Goal: Information Seeking & Learning: Learn about a topic

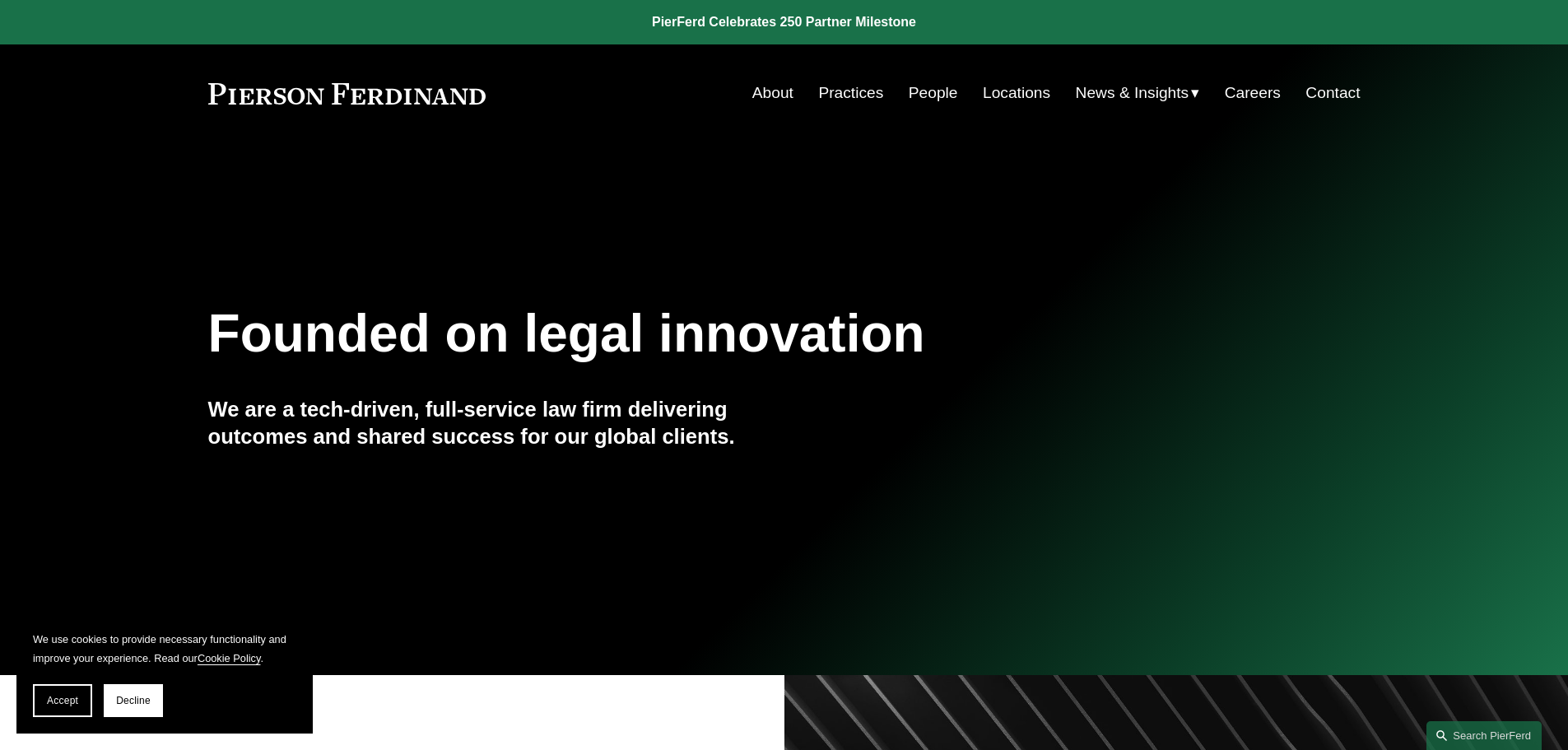
click at [768, 98] on link "About" at bounding box center [773, 93] width 41 height 31
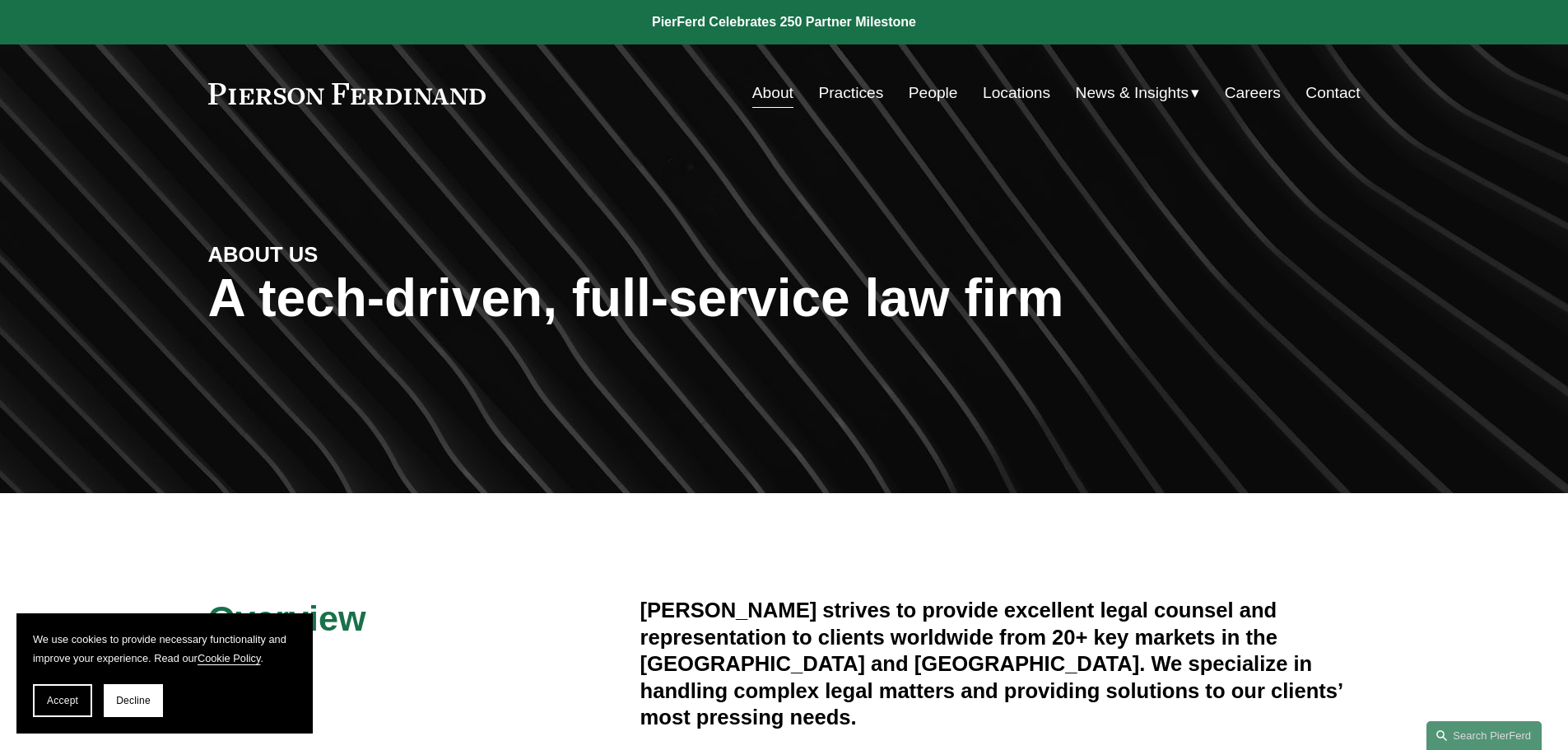
click at [850, 94] on link "Practices" at bounding box center [850, 93] width 65 height 31
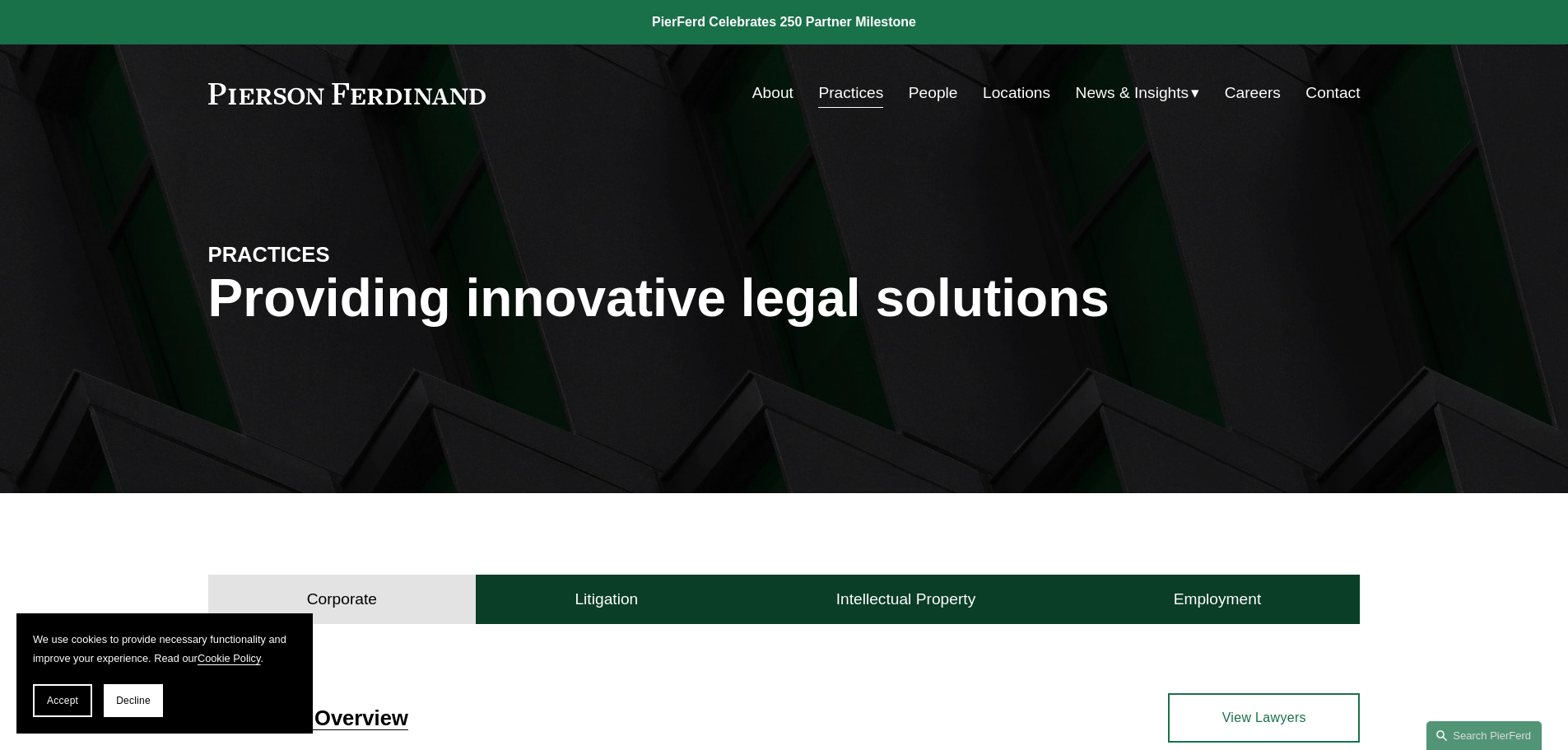
click at [916, 87] on link "People" at bounding box center [934, 93] width 50 height 31
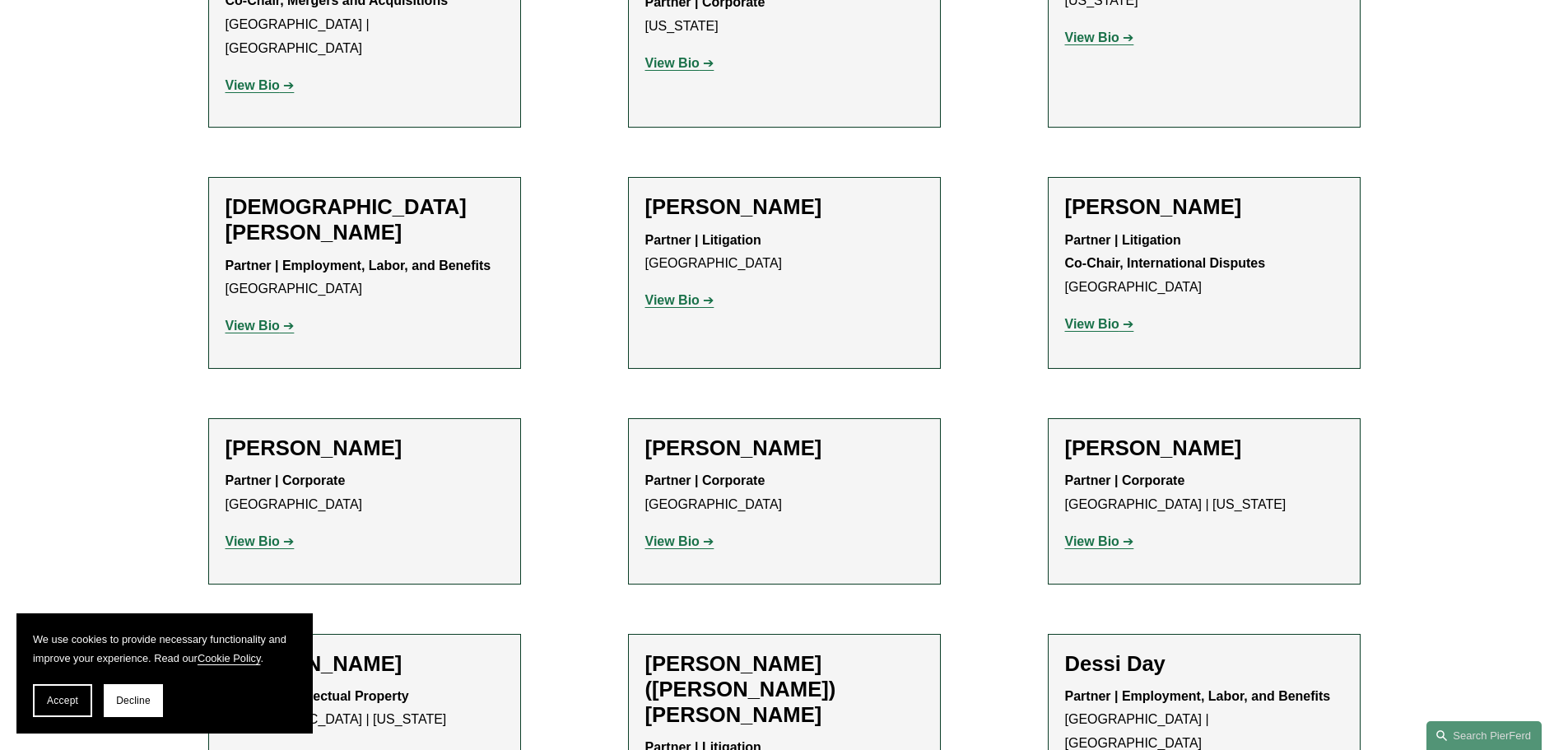
scroll to position [4363, 0]
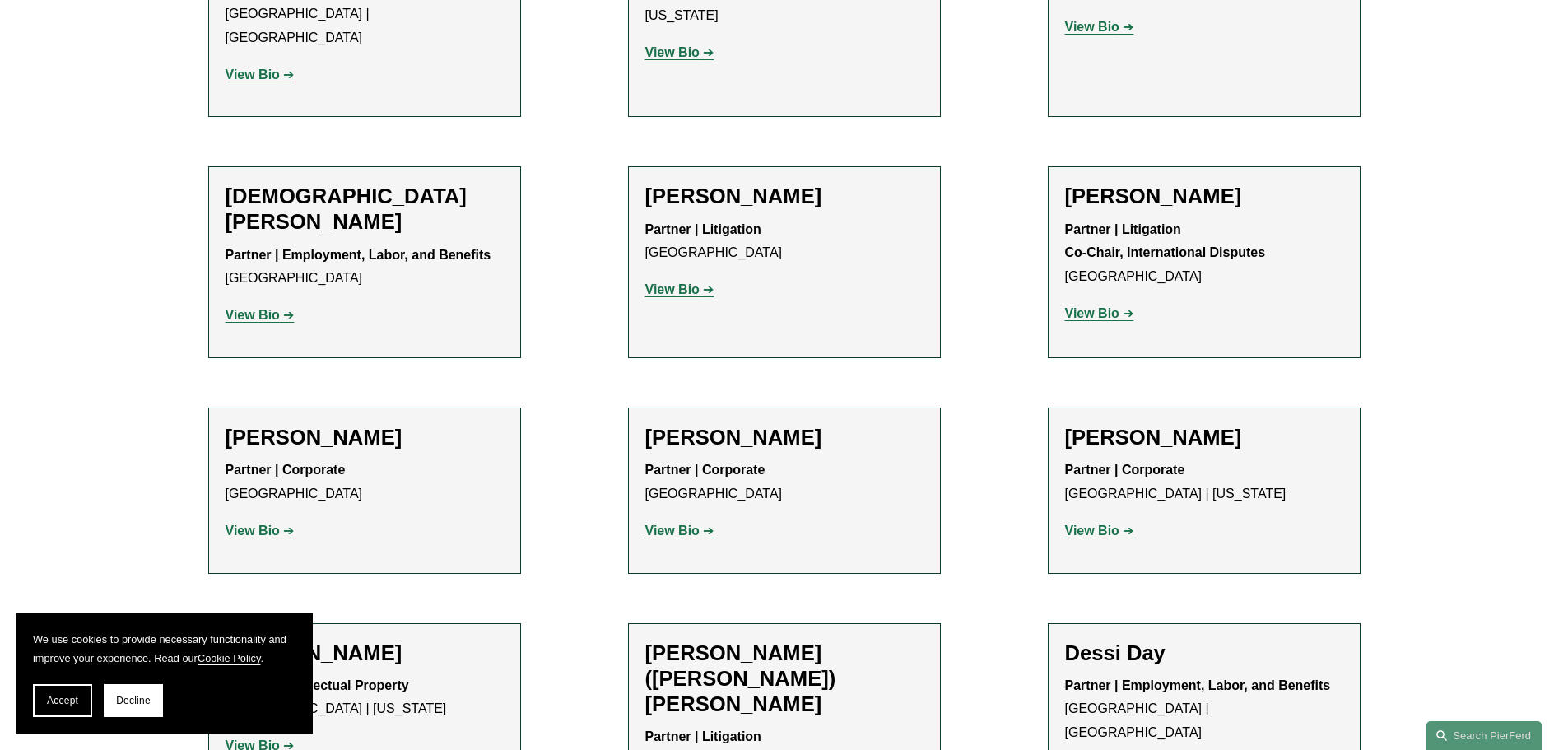
click at [1089, 307] on strong "View Bio" at bounding box center [1092, 313] width 55 height 14
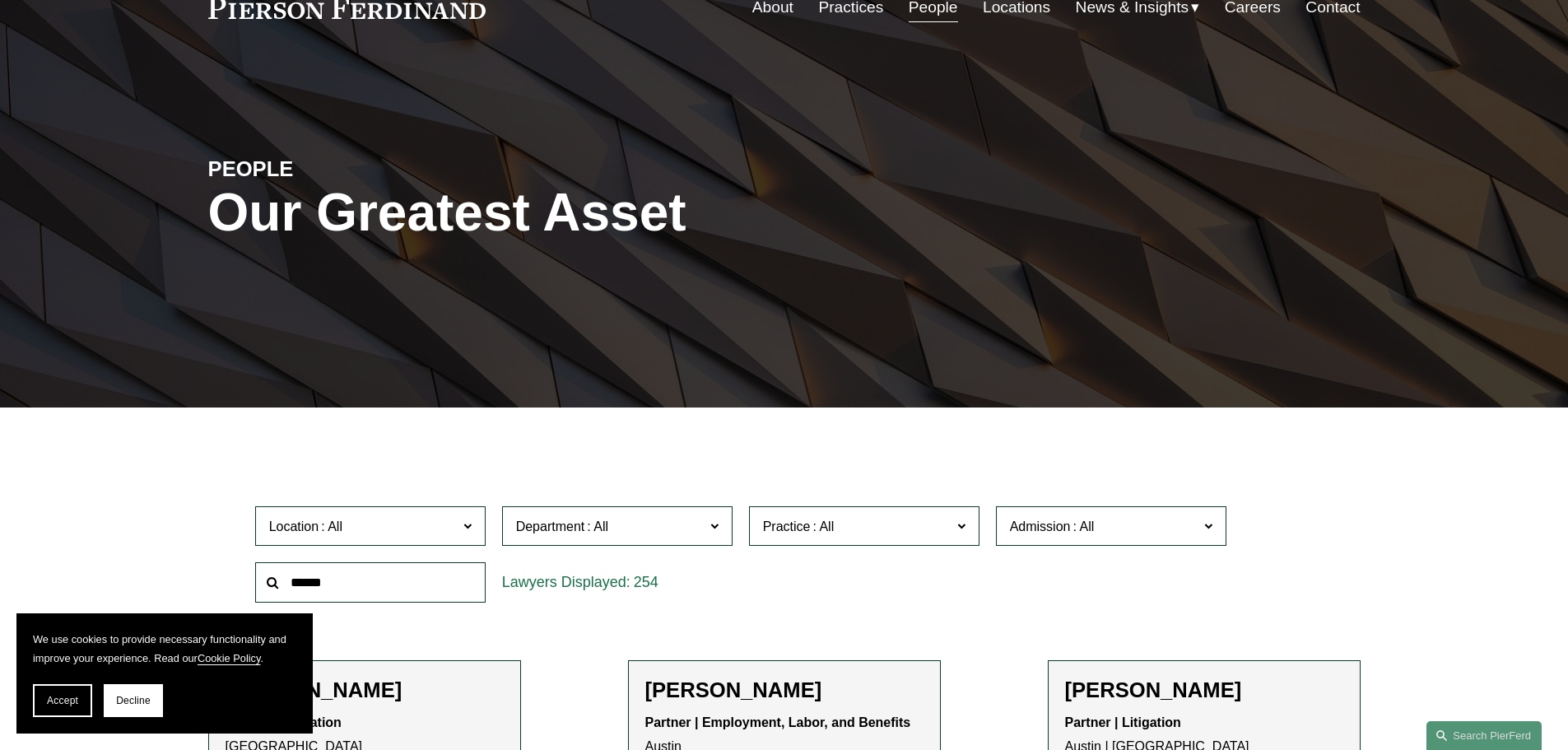
scroll to position [0, 0]
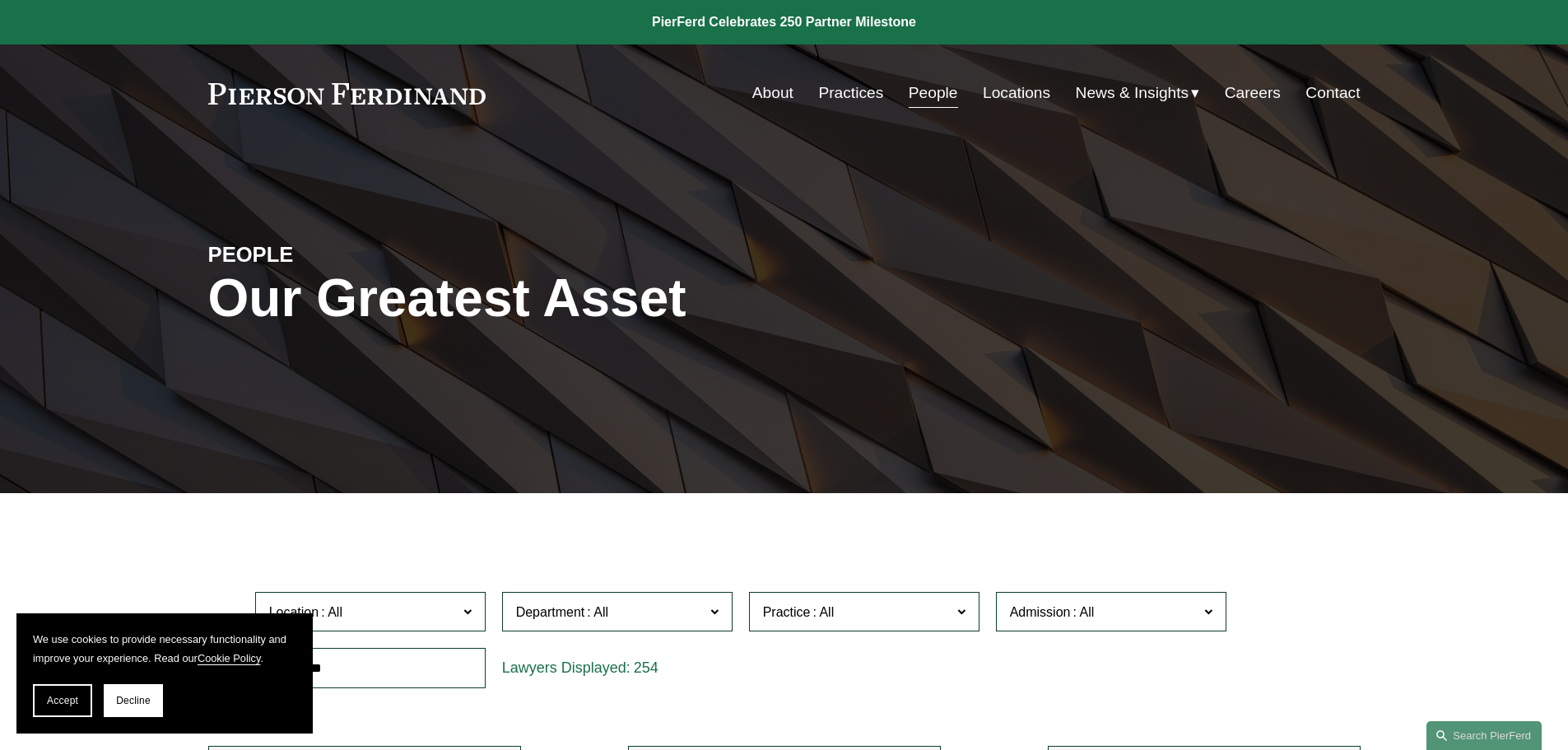
click at [1005, 93] on link "Locations" at bounding box center [1016, 93] width 67 height 31
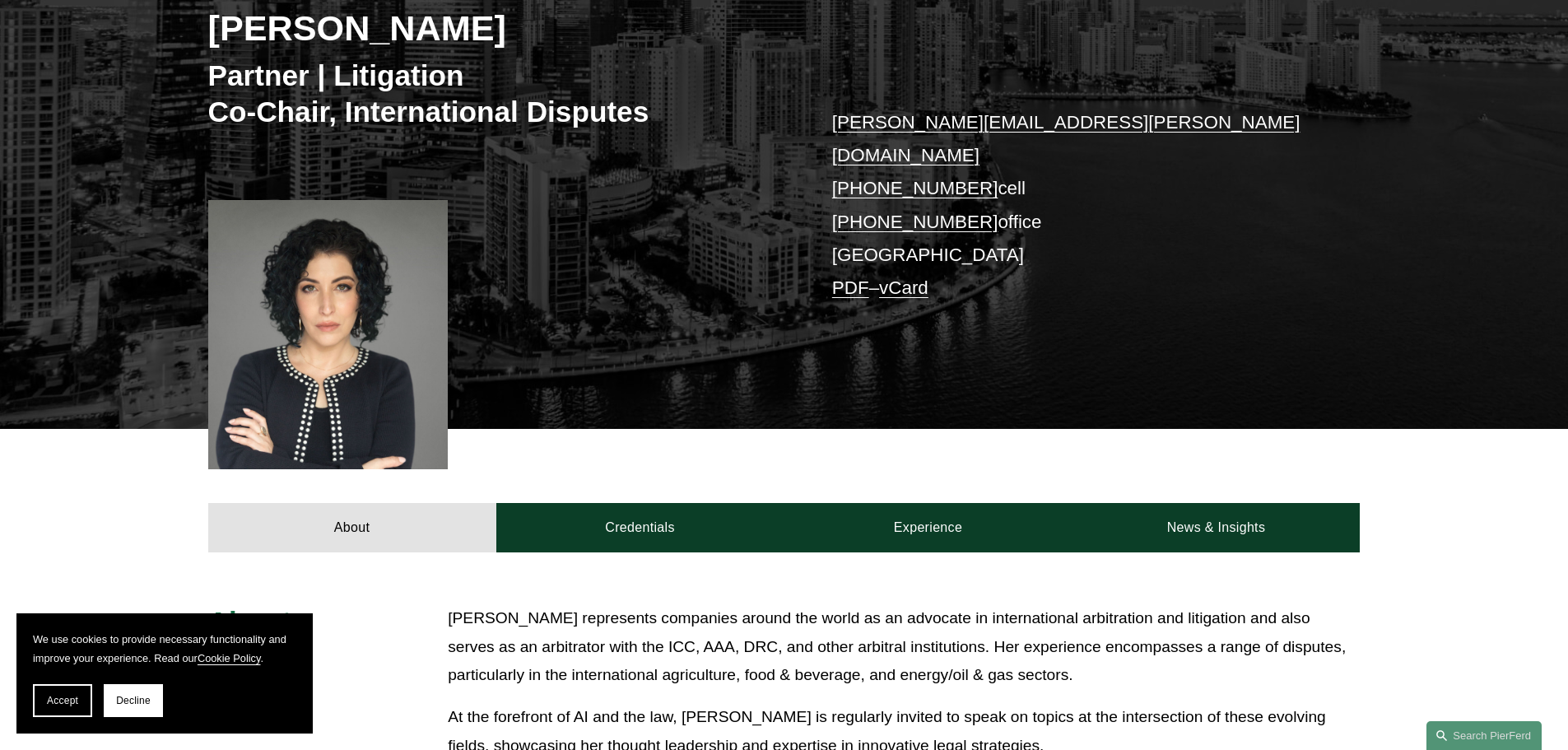
scroll to position [244, 0]
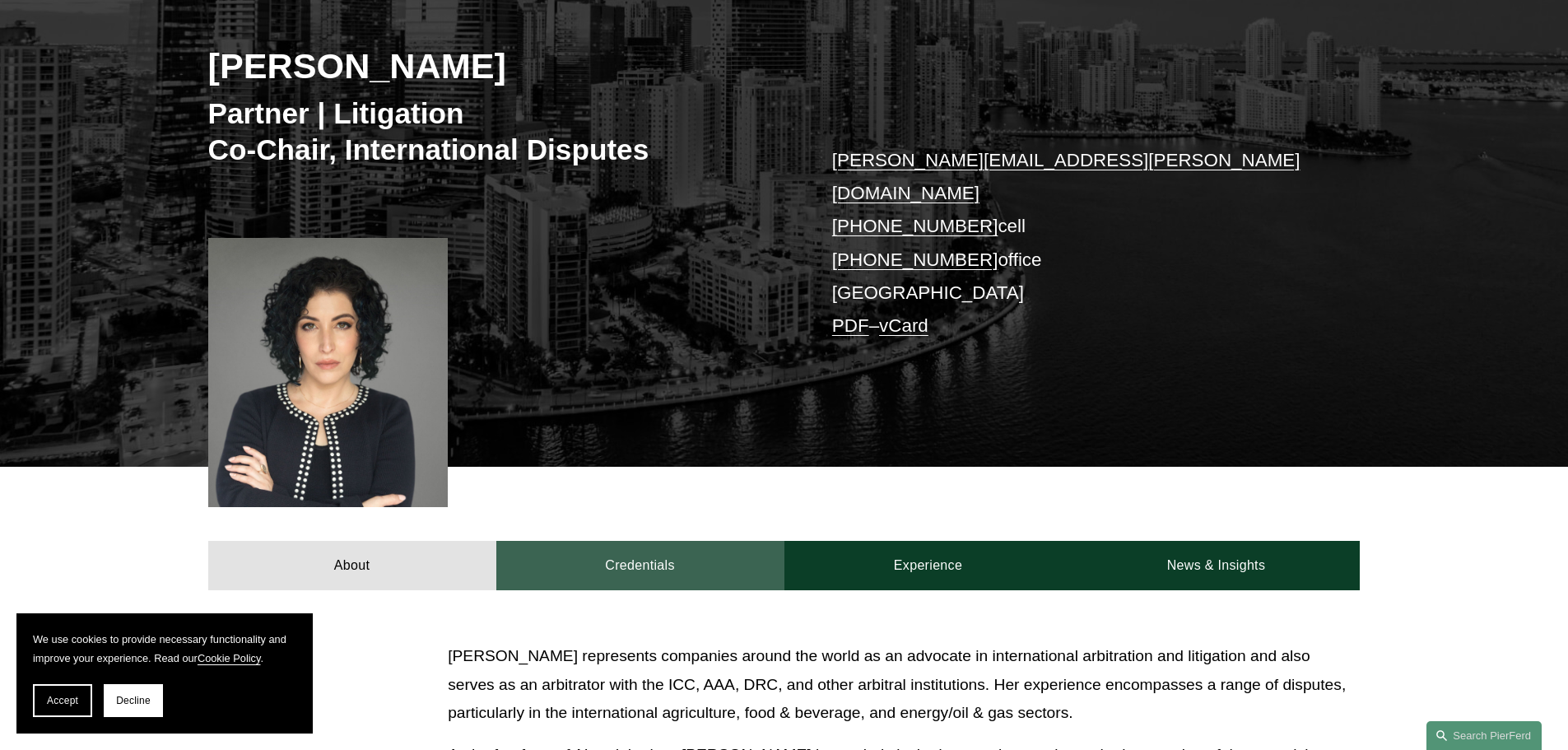
click at [631, 541] on link "Credentials" at bounding box center [641, 566] width 288 height 50
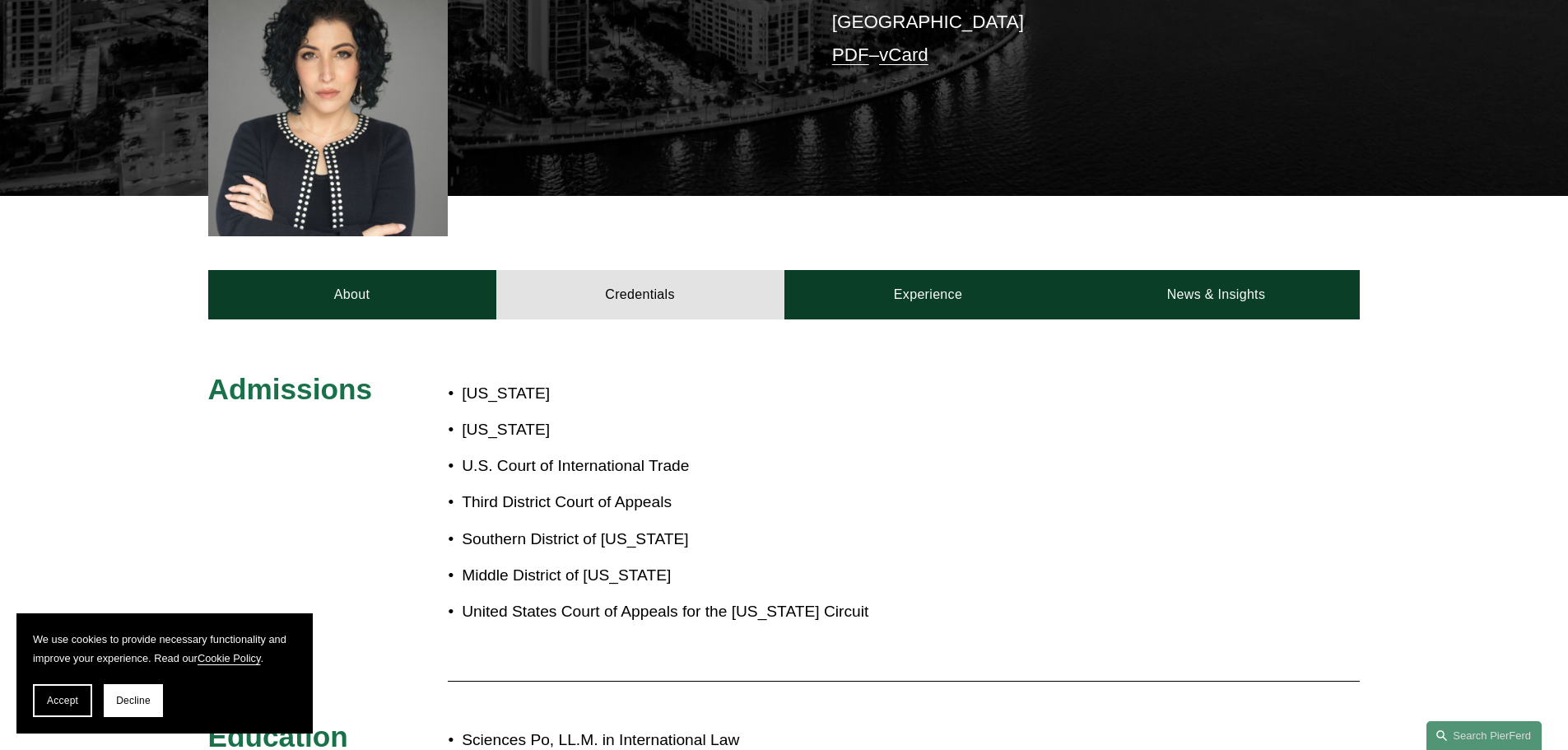
scroll to position [326, 0]
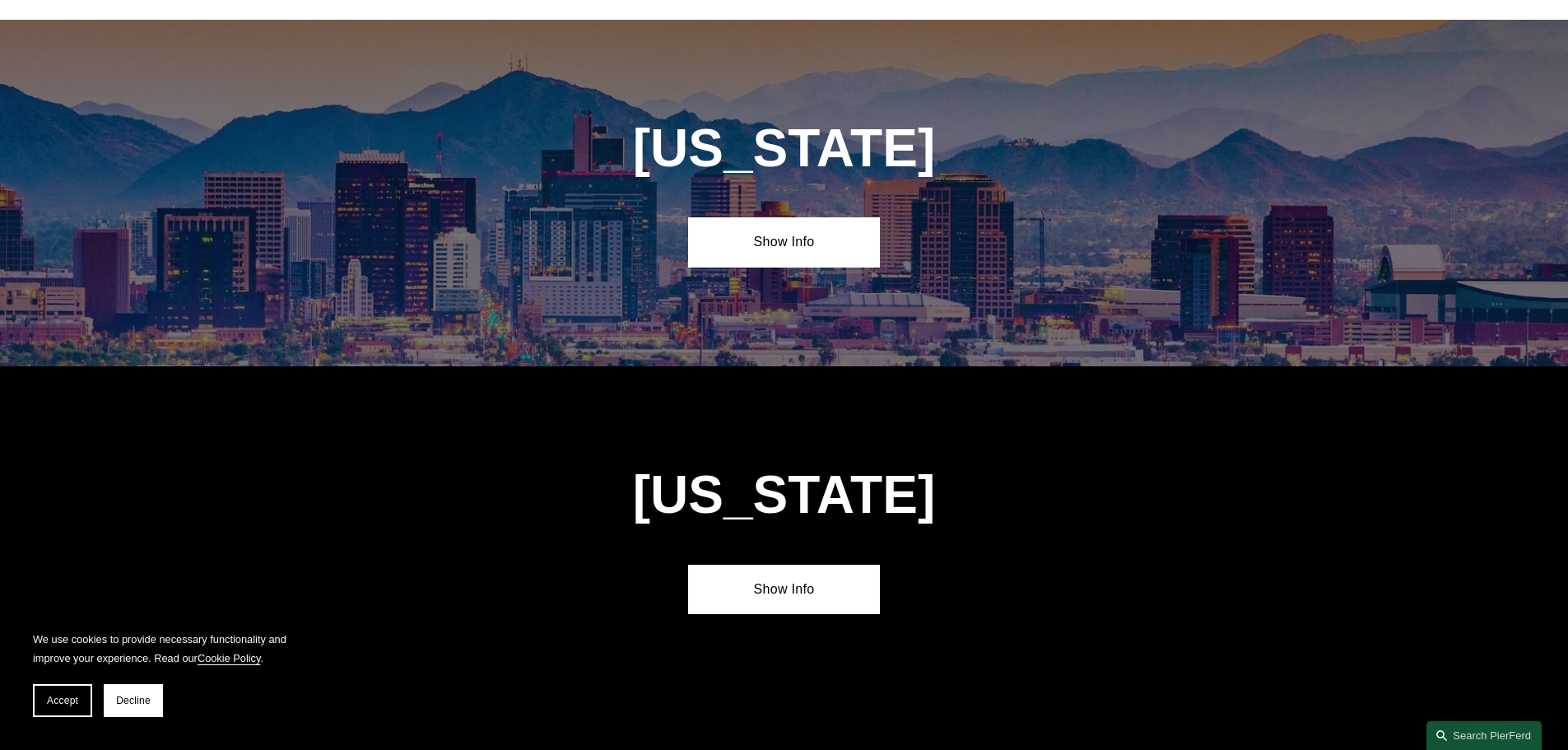
scroll to position [412, 0]
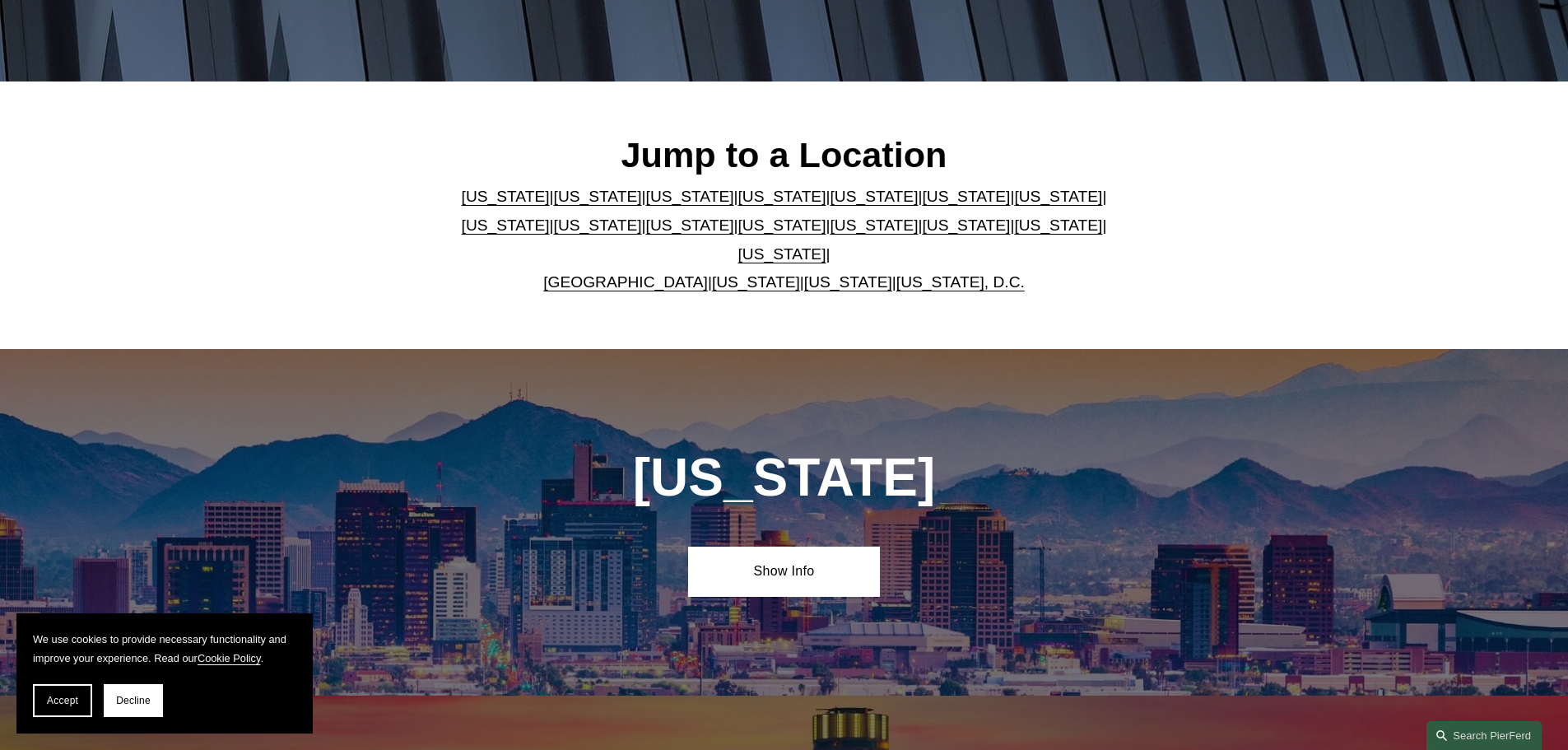
click at [830, 205] on link "[US_STATE]" at bounding box center [874, 196] width 88 height 17
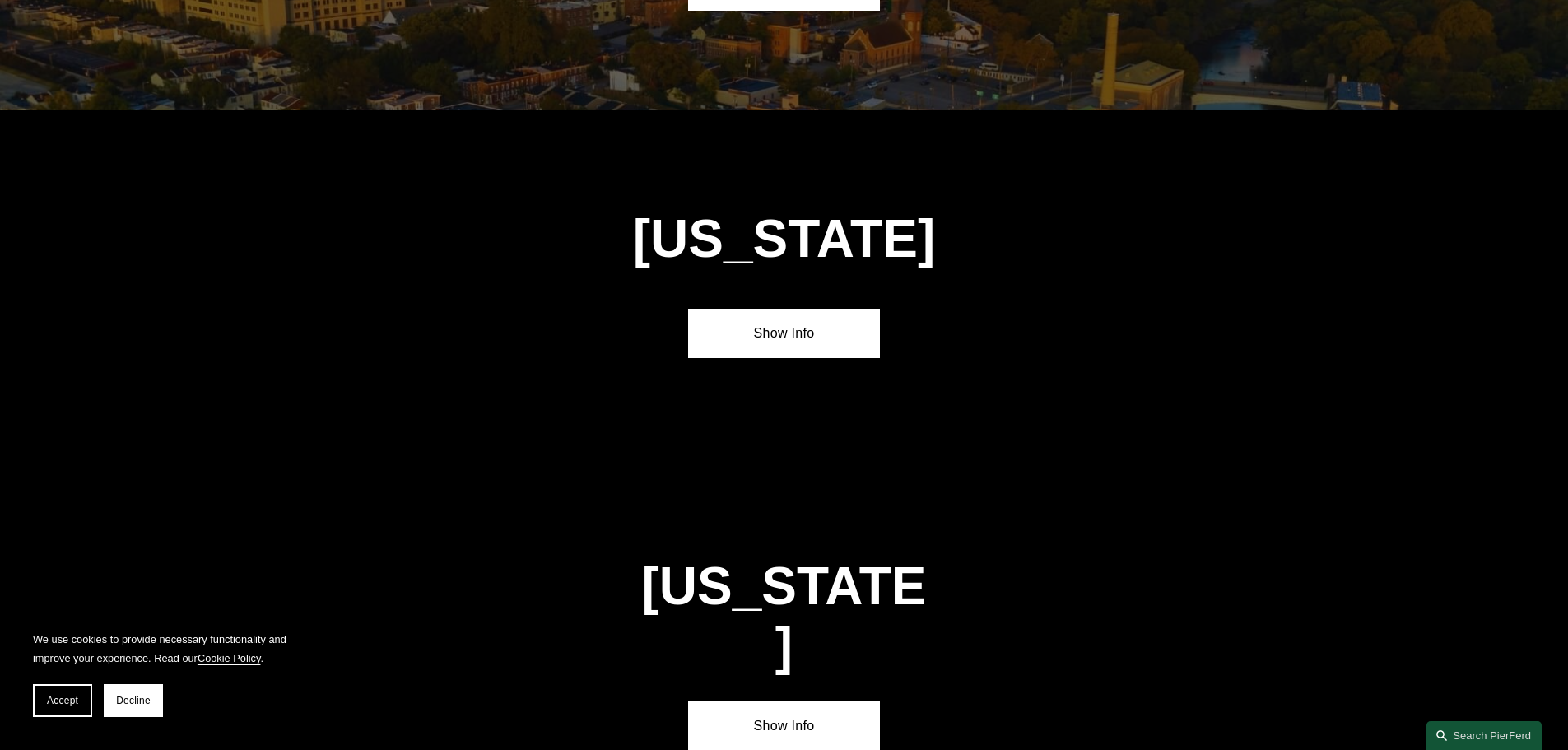
scroll to position [2135, 0]
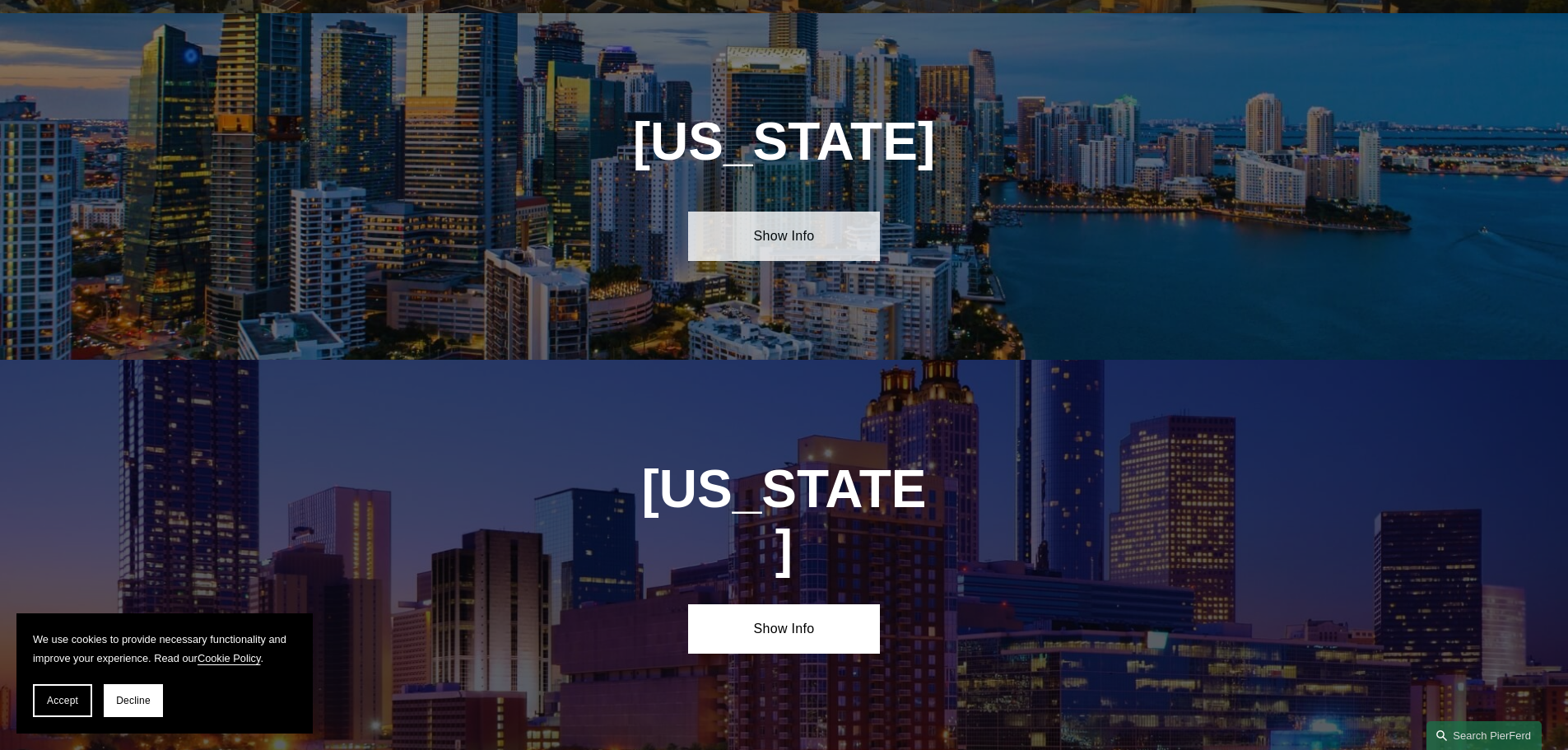
click at [791, 226] on link "Show Info" at bounding box center [783, 236] width 191 height 50
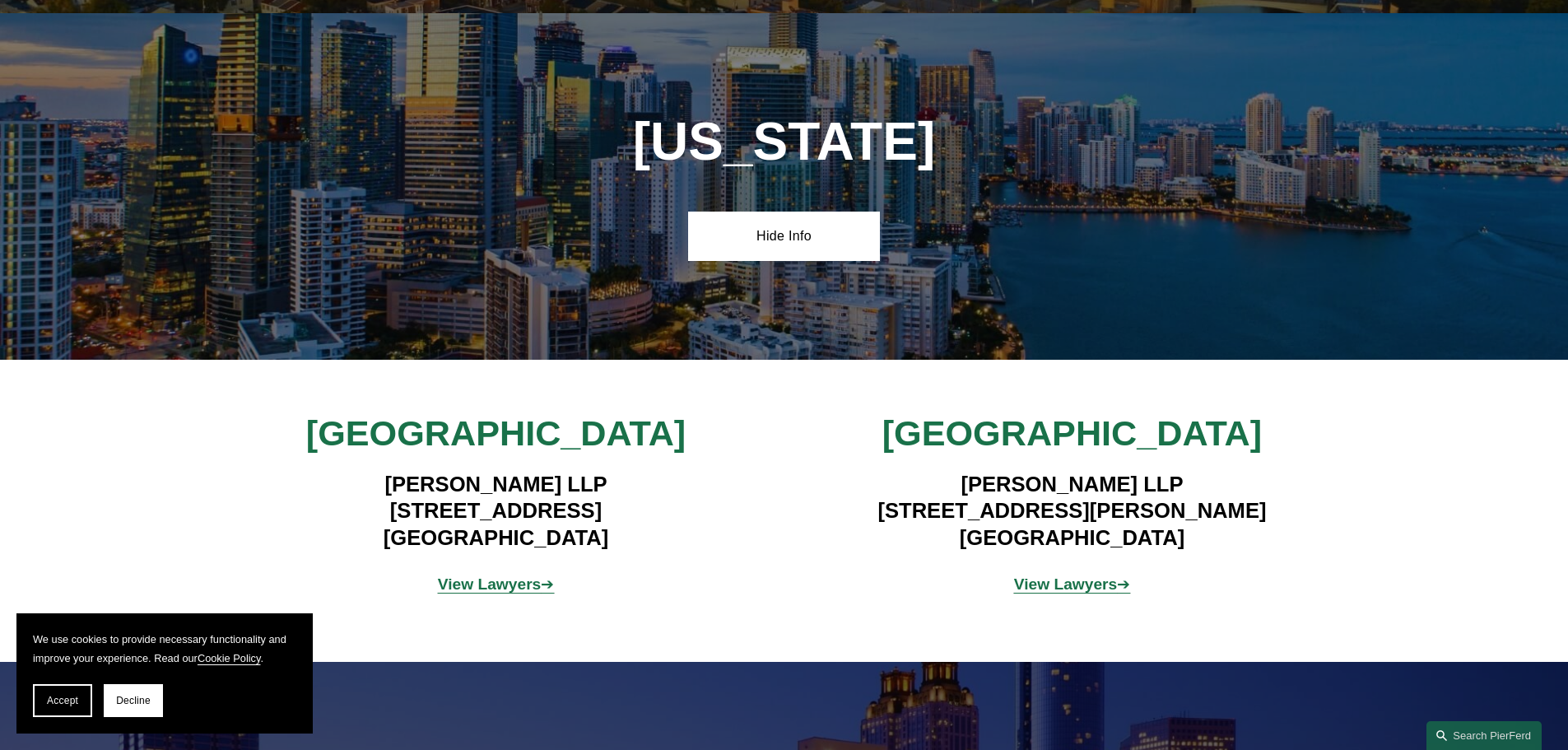
click at [490, 575] on strong "View Lawyers" at bounding box center [489, 583] width 104 height 17
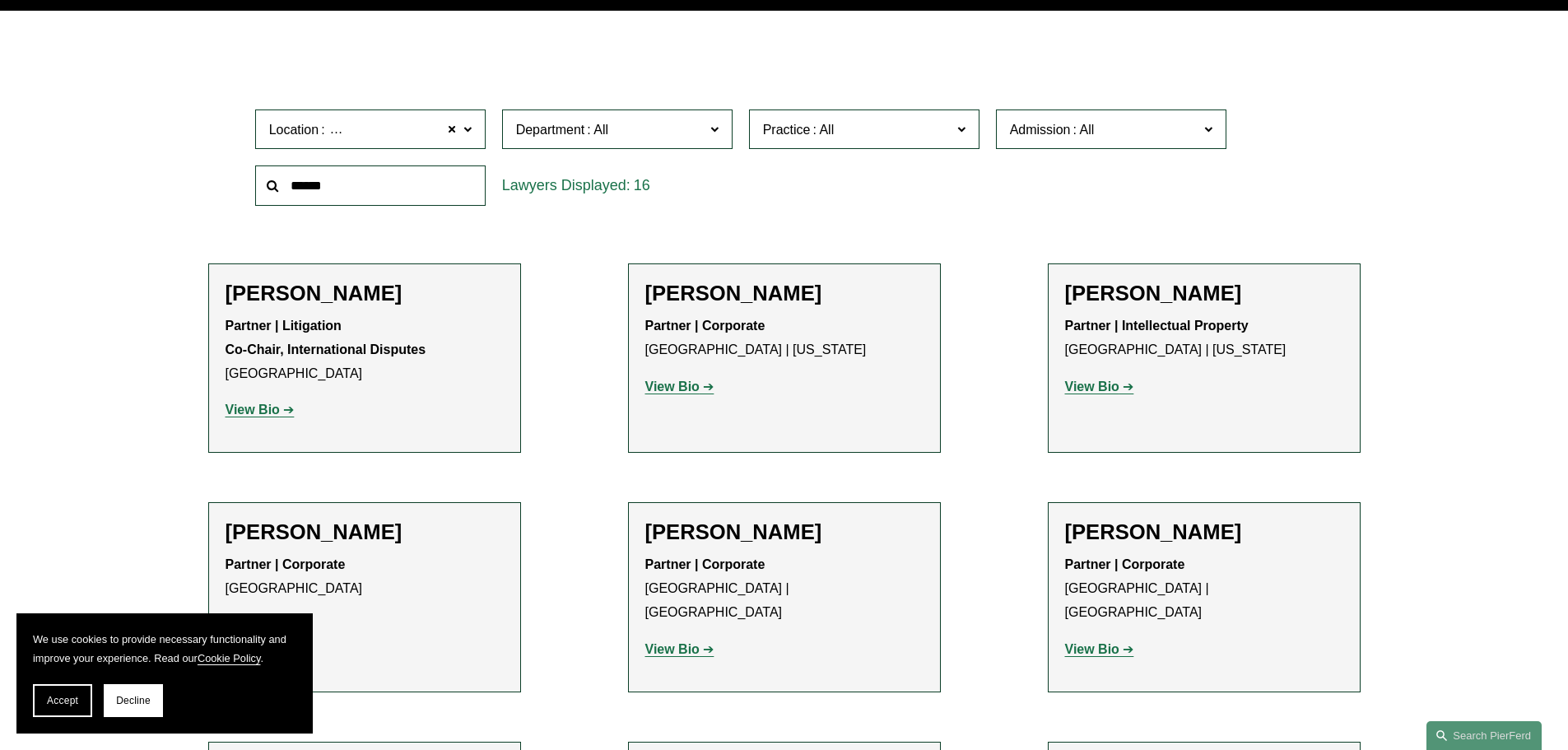
scroll to position [659, 0]
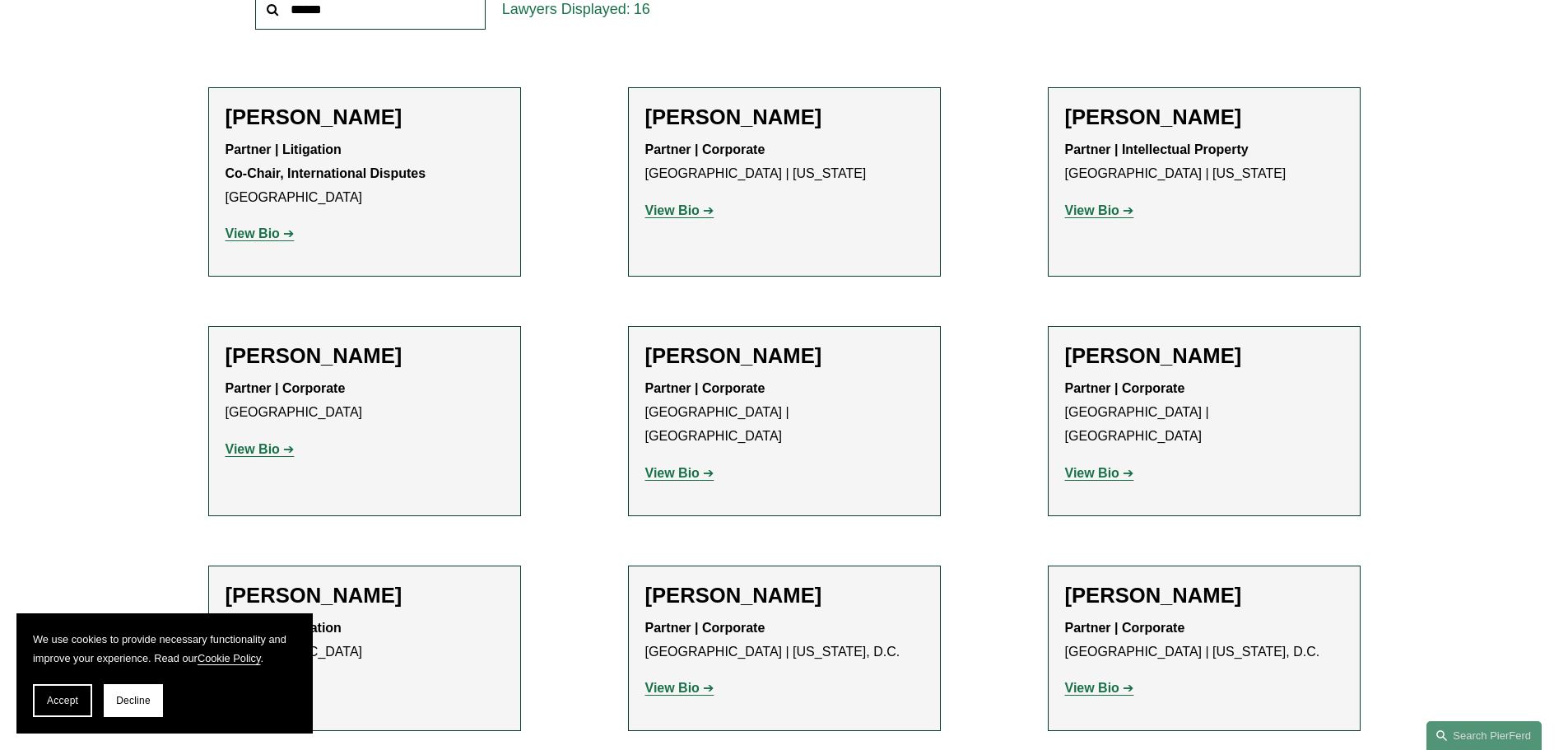
click at [676, 207] on strong "View Bio" at bounding box center [673, 210] width 55 height 14
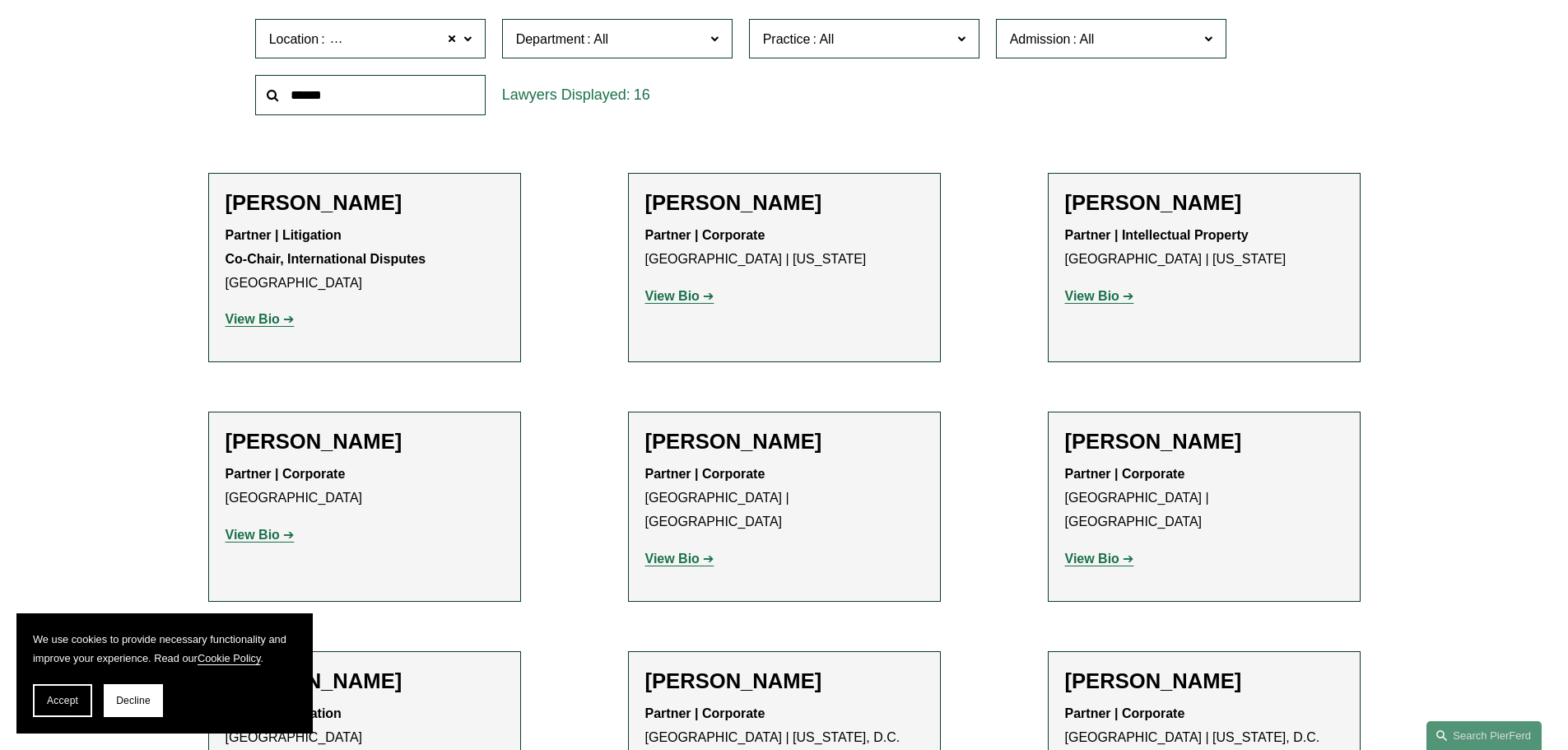
scroll to position [576, 0]
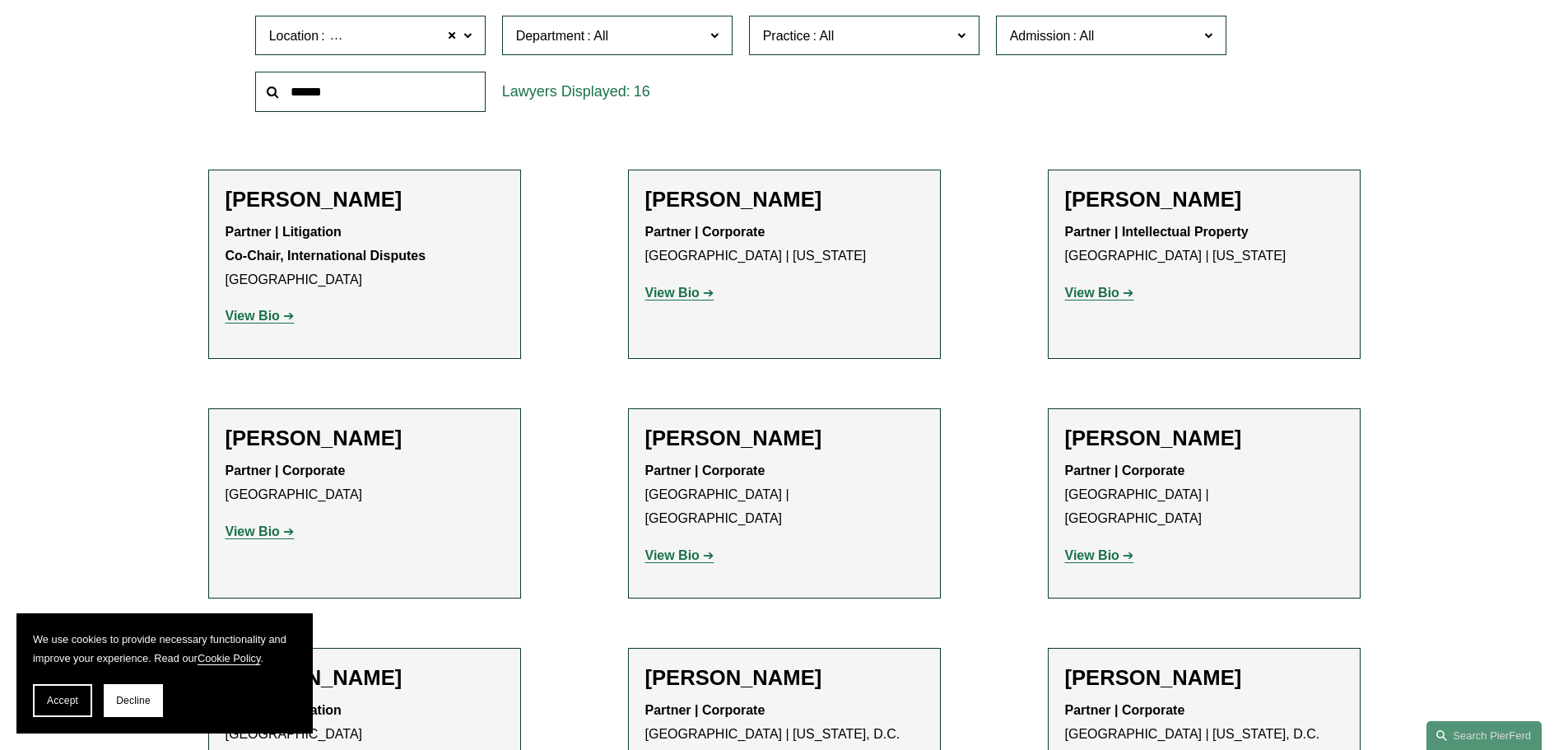
click at [1070, 286] on strong "View Bio" at bounding box center [1092, 293] width 55 height 14
click at [245, 535] on strong "View Bio" at bounding box center [253, 531] width 55 height 14
click at [670, 549] on strong "View Bio" at bounding box center [673, 555] width 55 height 14
click at [1082, 549] on strong "View Bio" at bounding box center [1092, 555] width 55 height 14
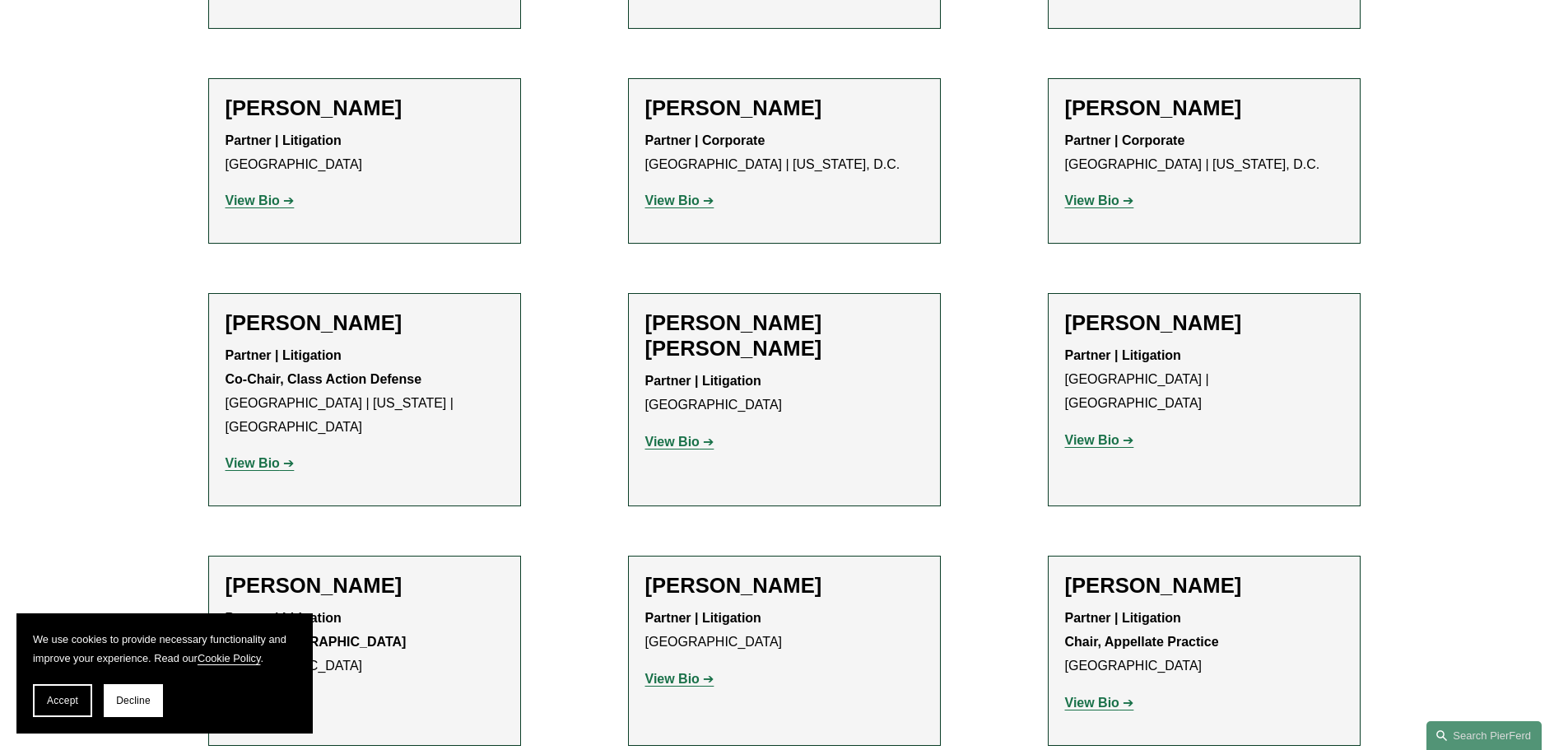
scroll to position [1153, 0]
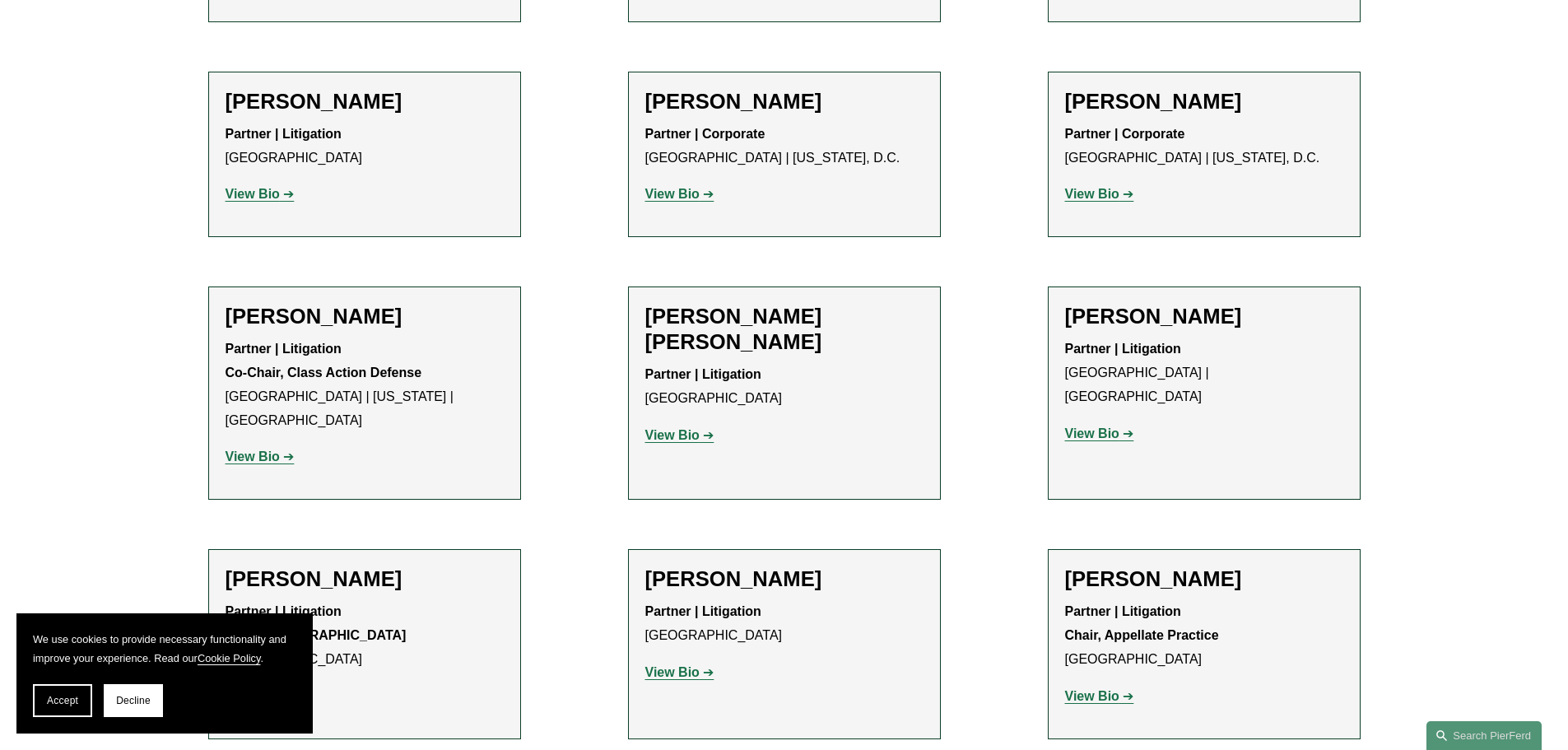
click at [689, 428] on strong "View Bio" at bounding box center [673, 435] width 55 height 14
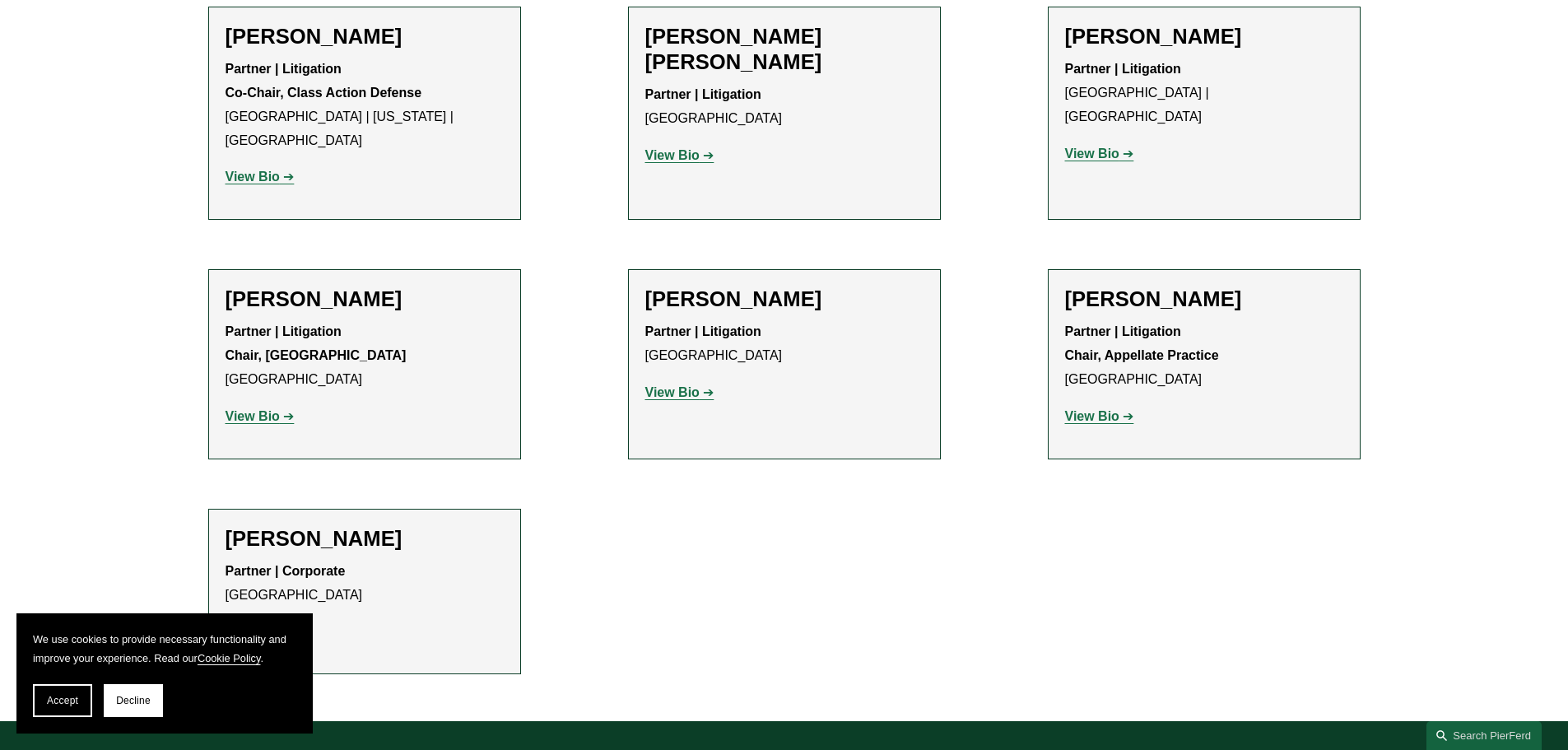
scroll to position [1482, 0]
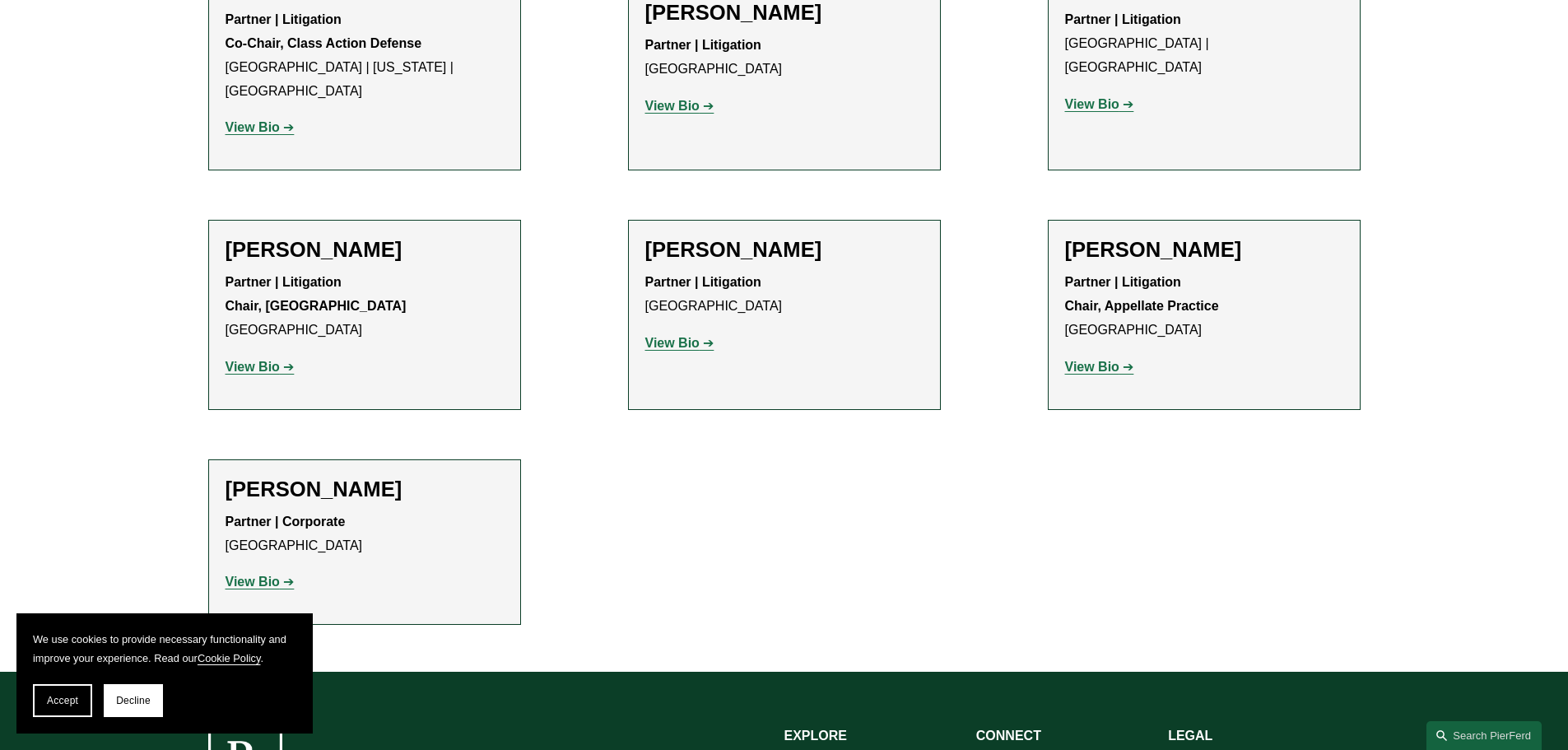
click at [240, 574] on strong "View Bio" at bounding box center [253, 581] width 55 height 14
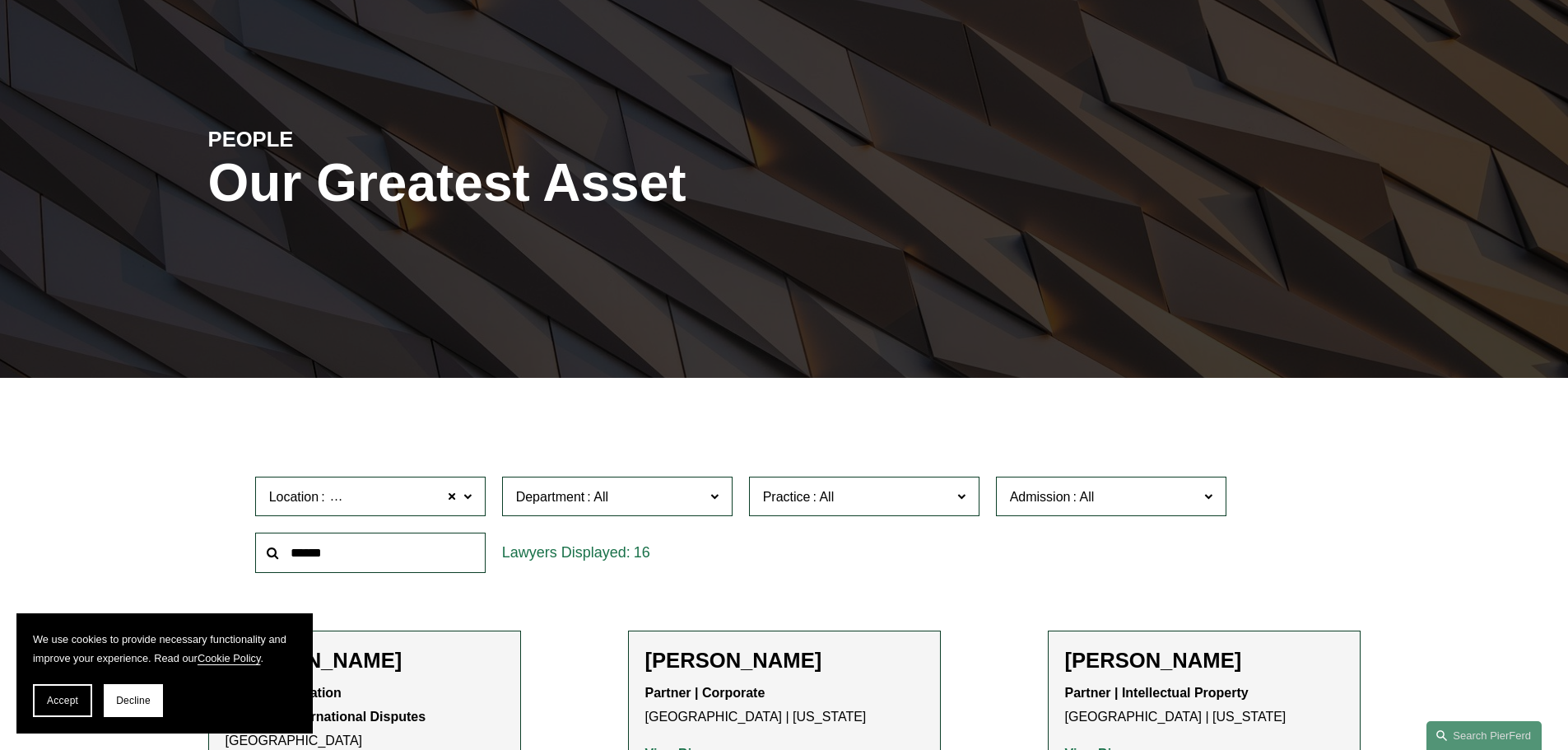
scroll to position [0, 0]
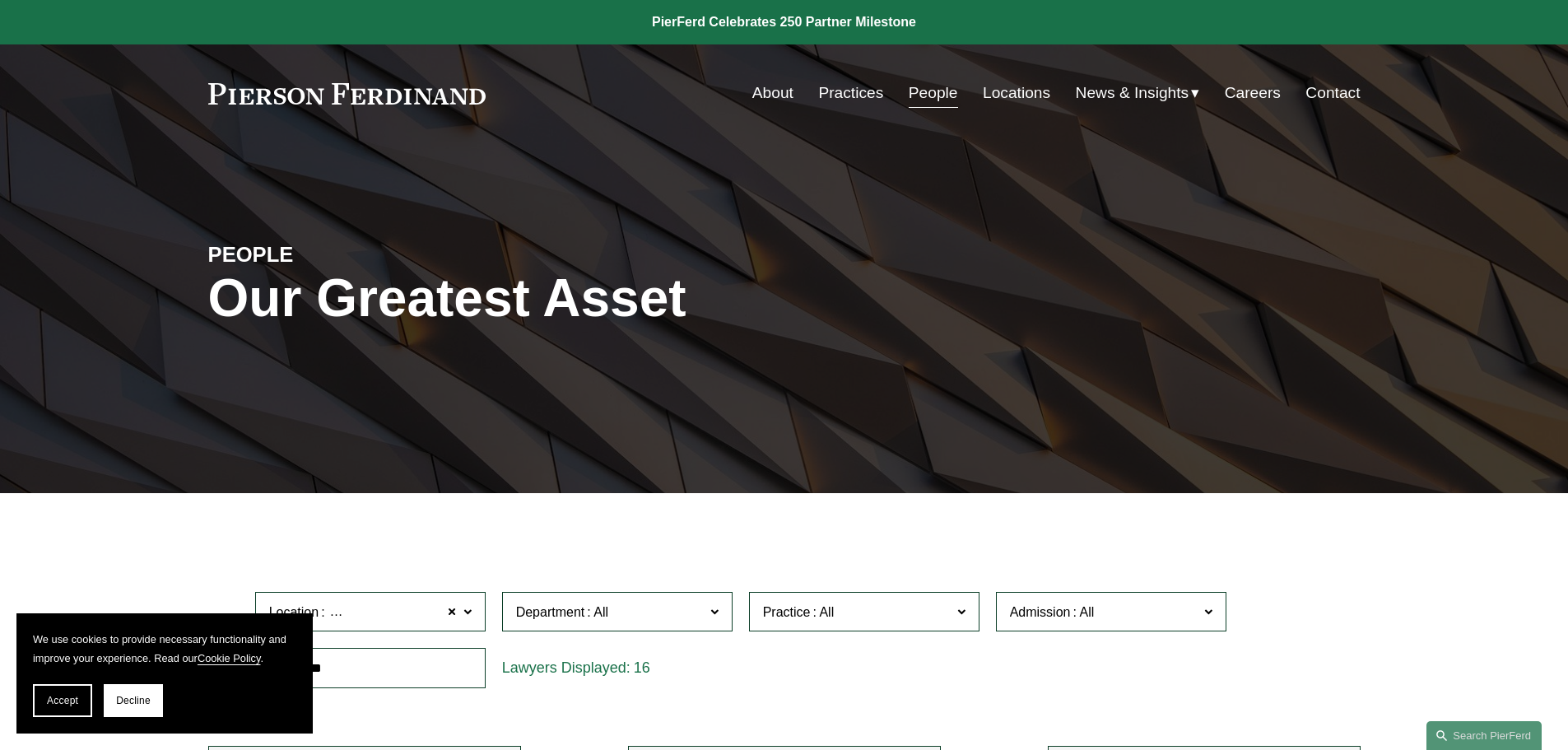
click at [909, 91] on link "People" at bounding box center [934, 93] width 50 height 31
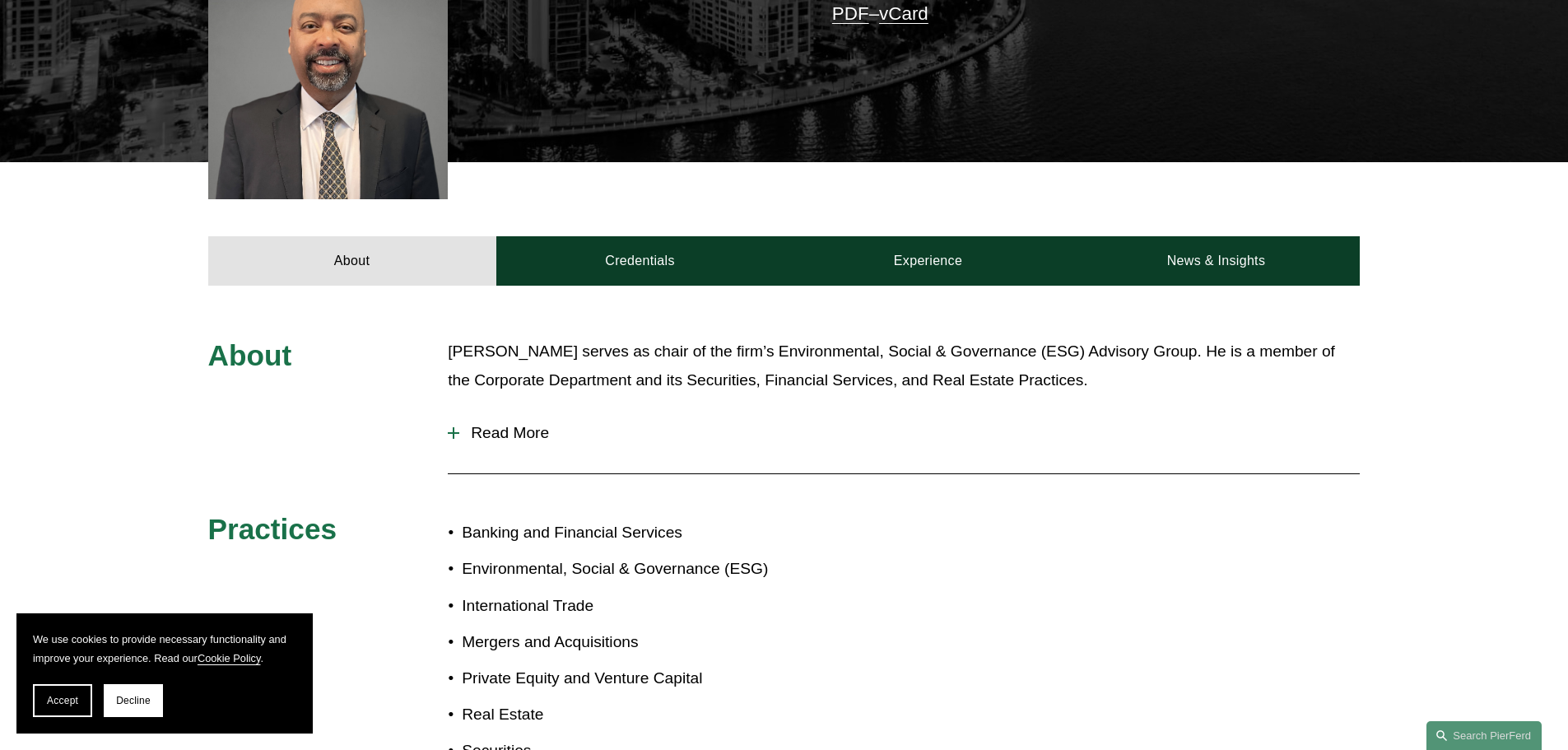
scroll to position [494, 0]
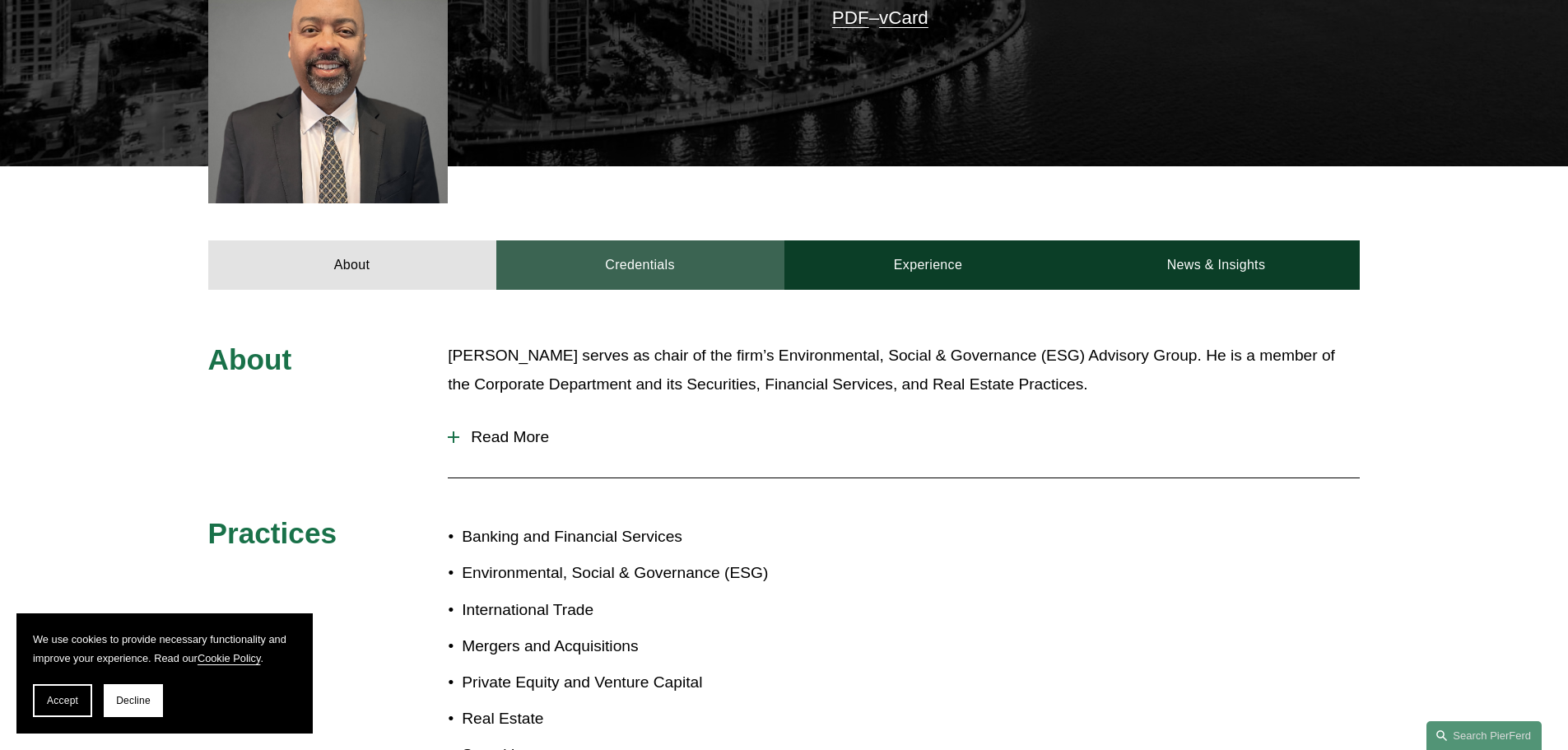
click at [632, 266] on link "Credentials" at bounding box center [641, 265] width 288 height 50
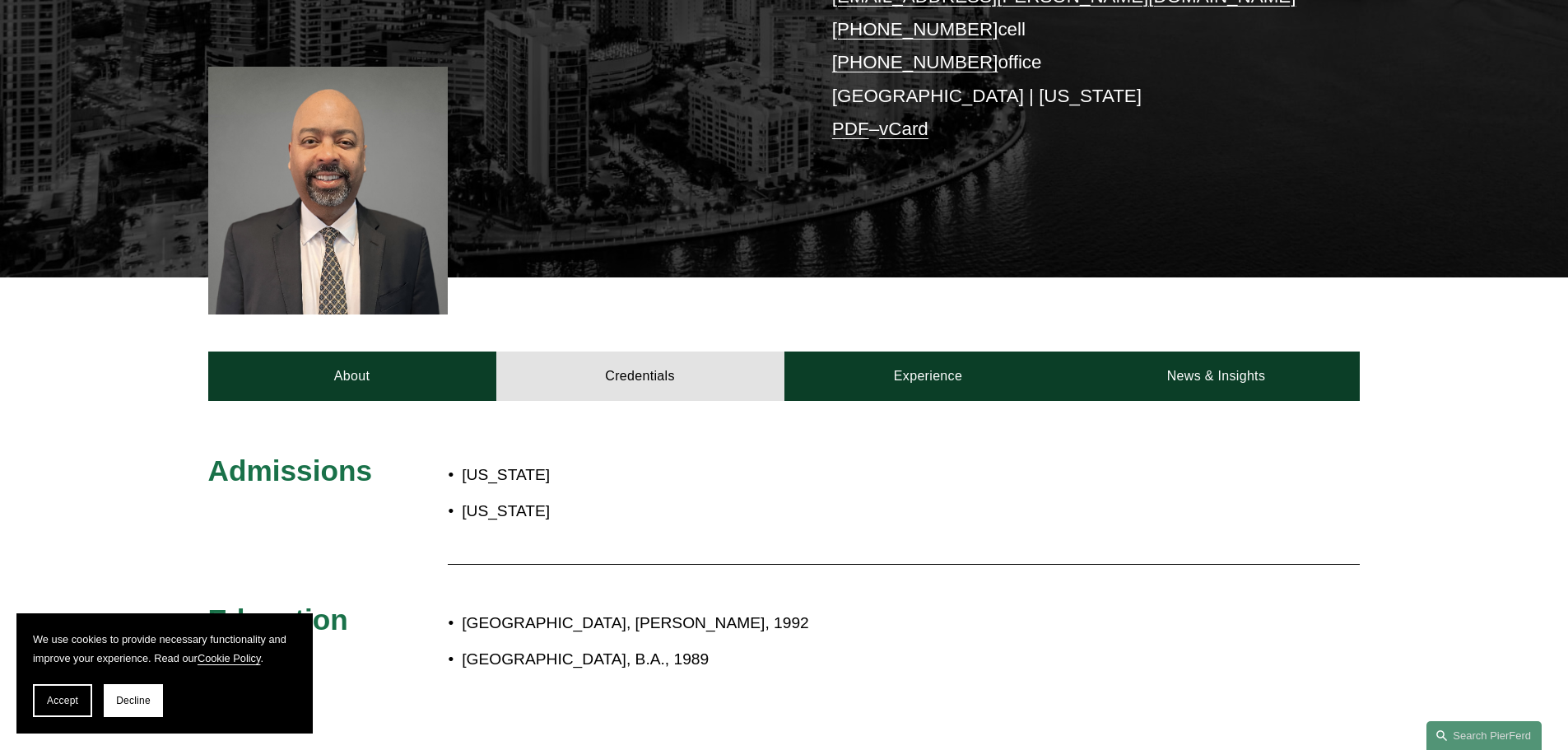
scroll to position [247, 0]
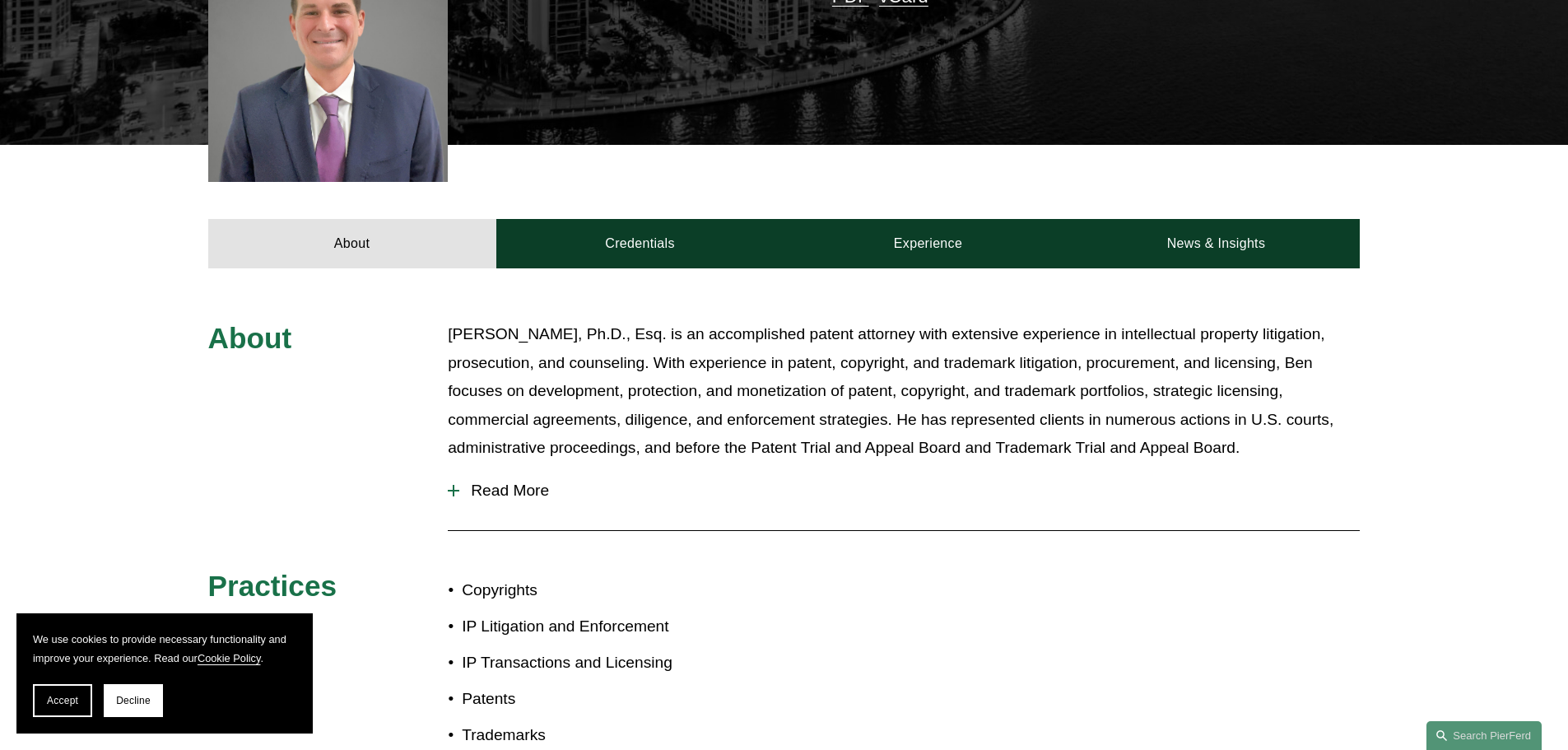
scroll to position [659, 0]
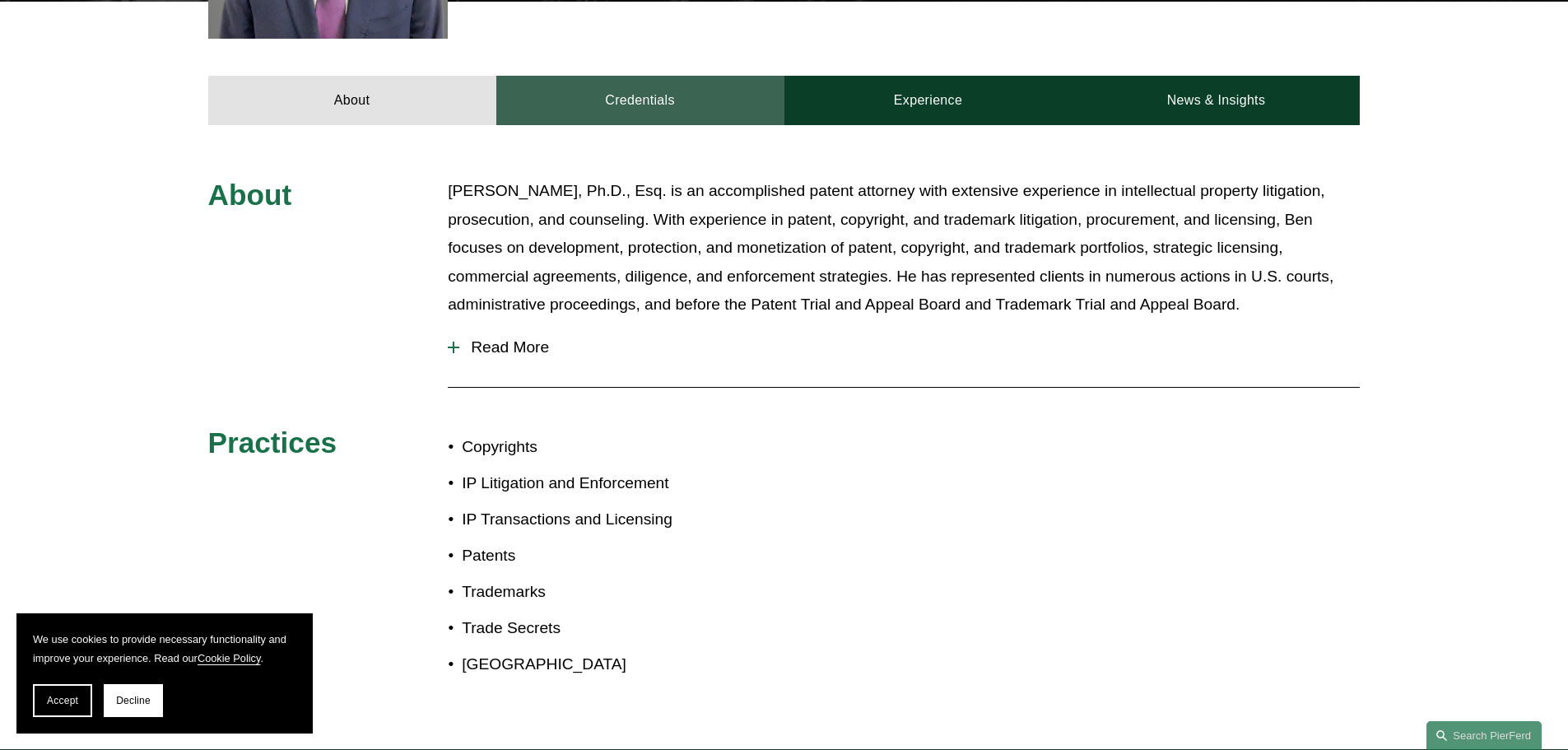
click at [648, 107] on link "Credentials" at bounding box center [641, 100] width 288 height 50
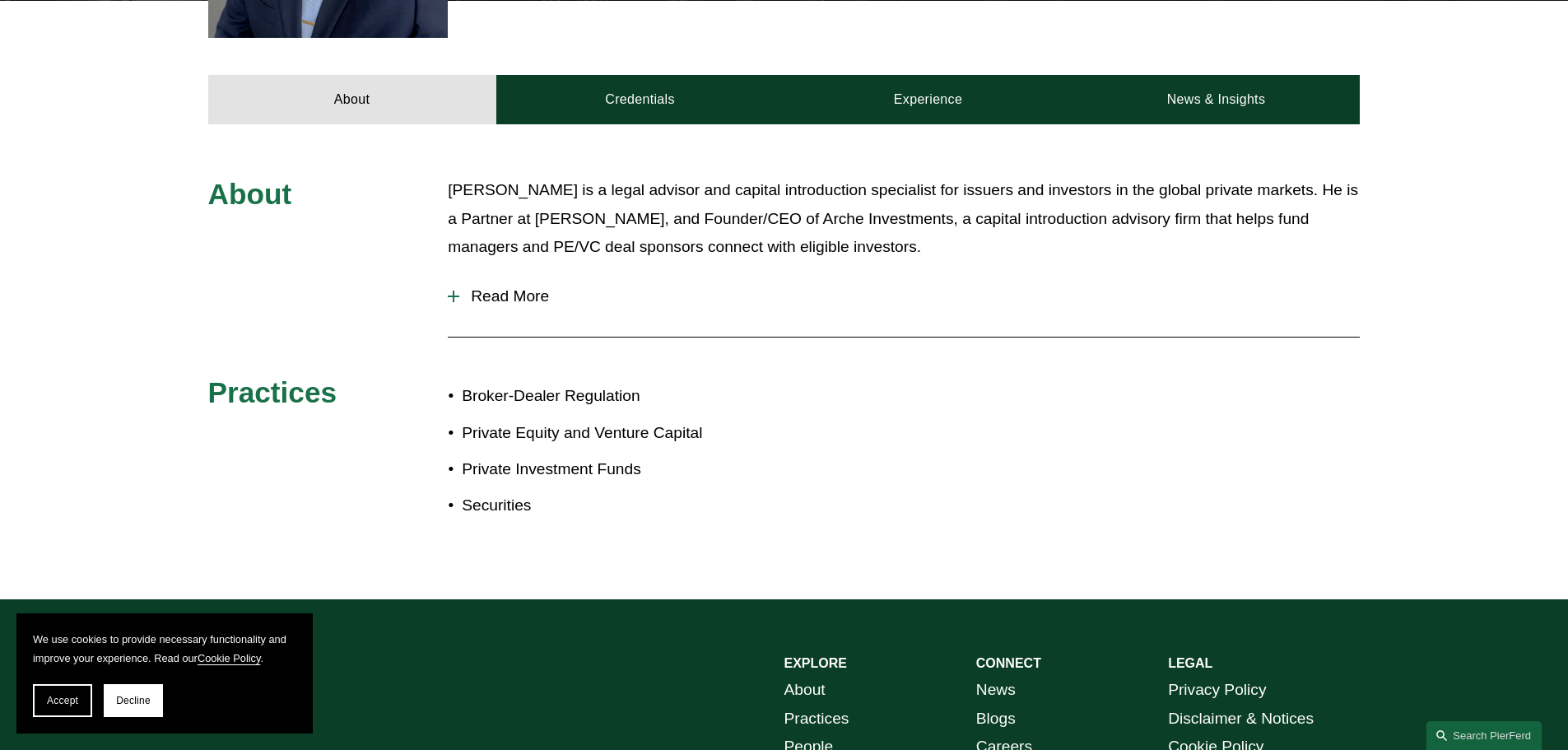
scroll to position [659, 0]
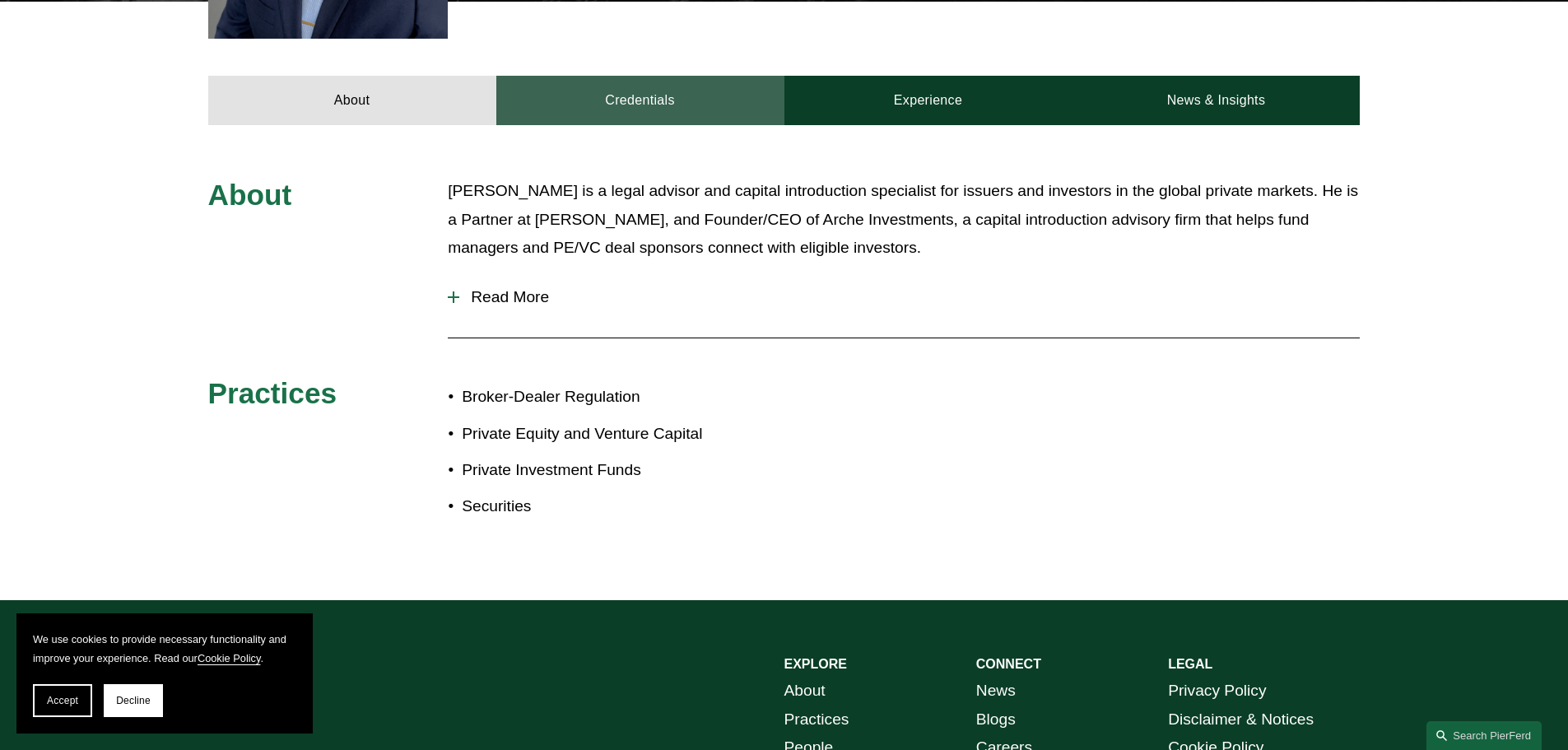
click at [615, 105] on link "Credentials" at bounding box center [641, 100] width 288 height 50
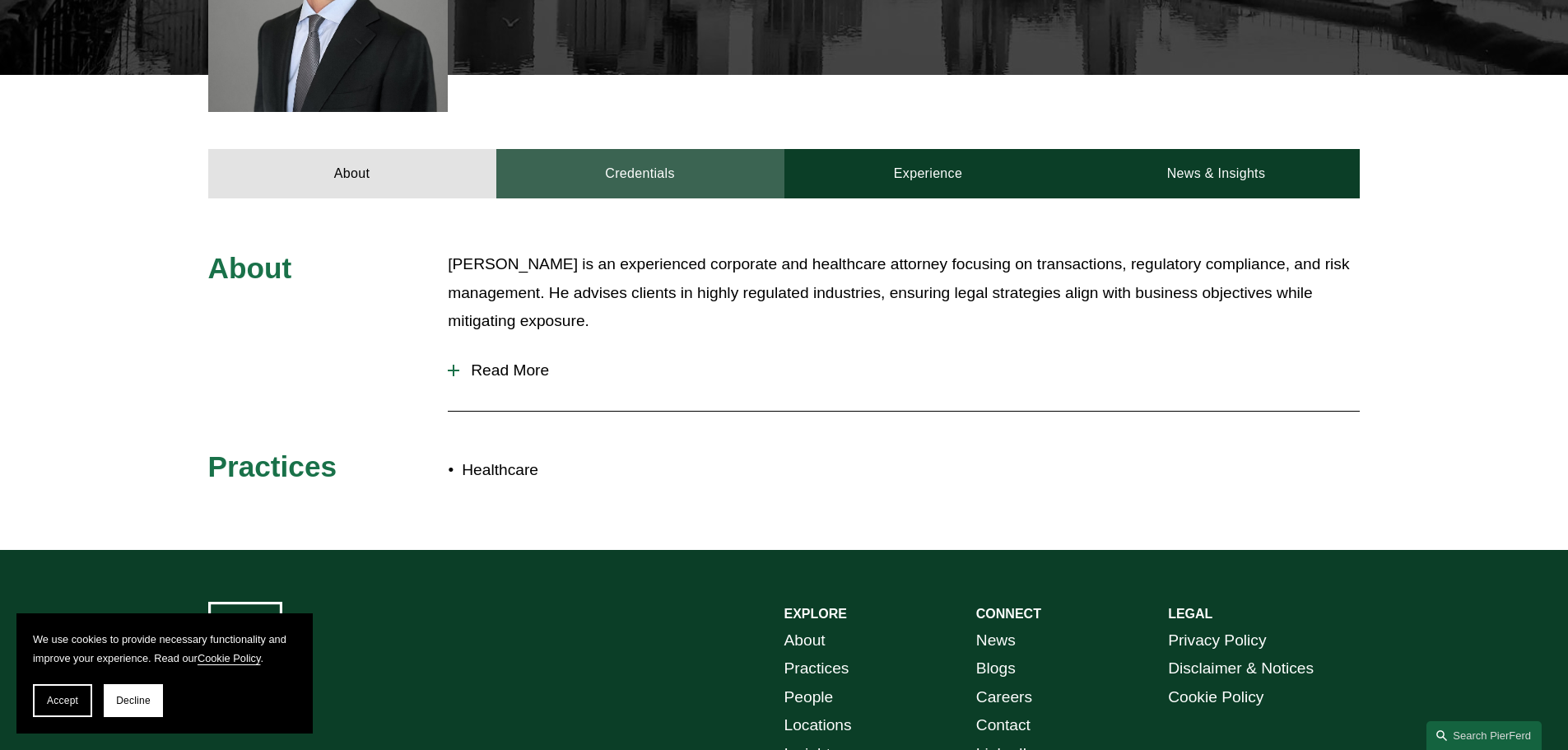
scroll to position [329, 0]
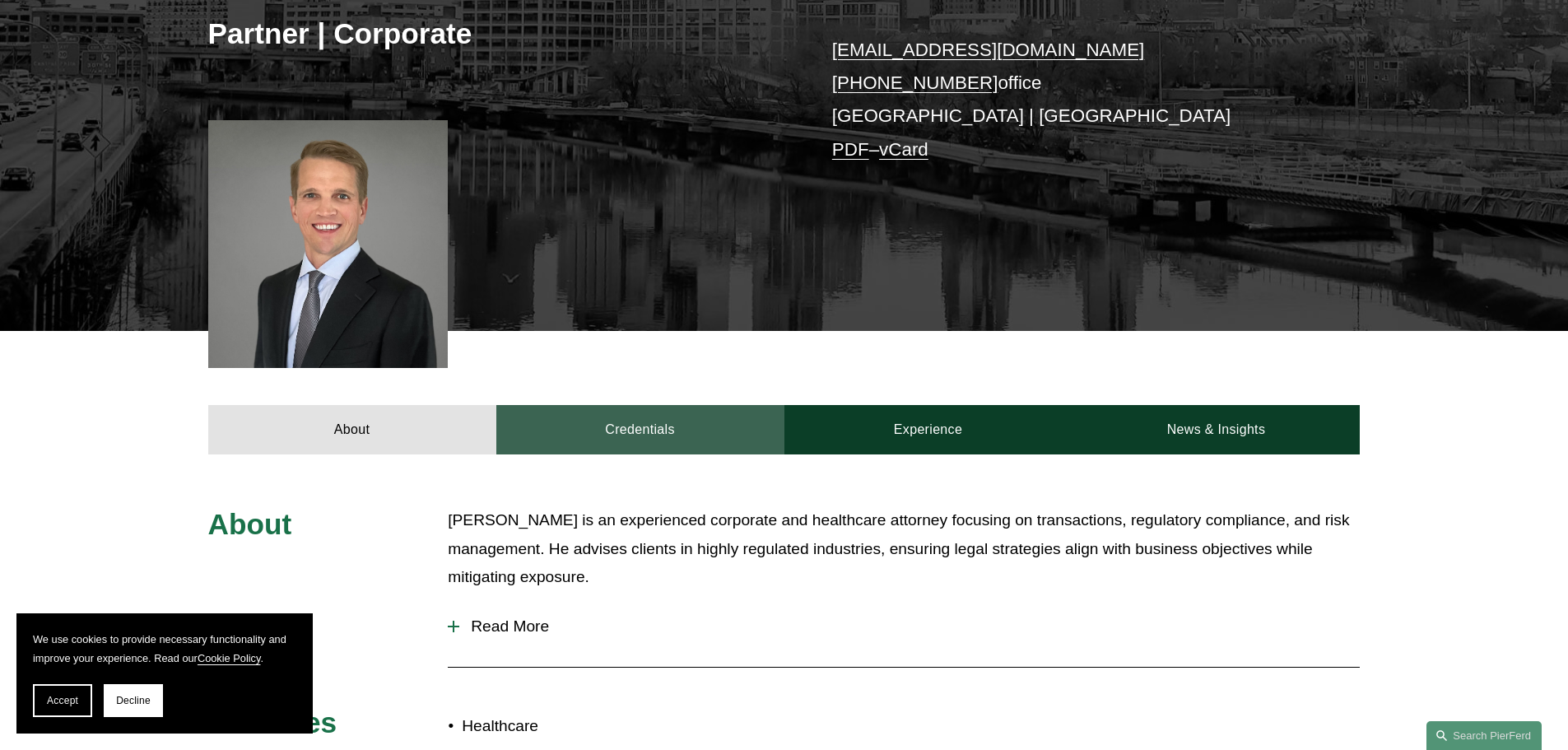
click at [646, 424] on link "Credentials" at bounding box center [641, 430] width 288 height 50
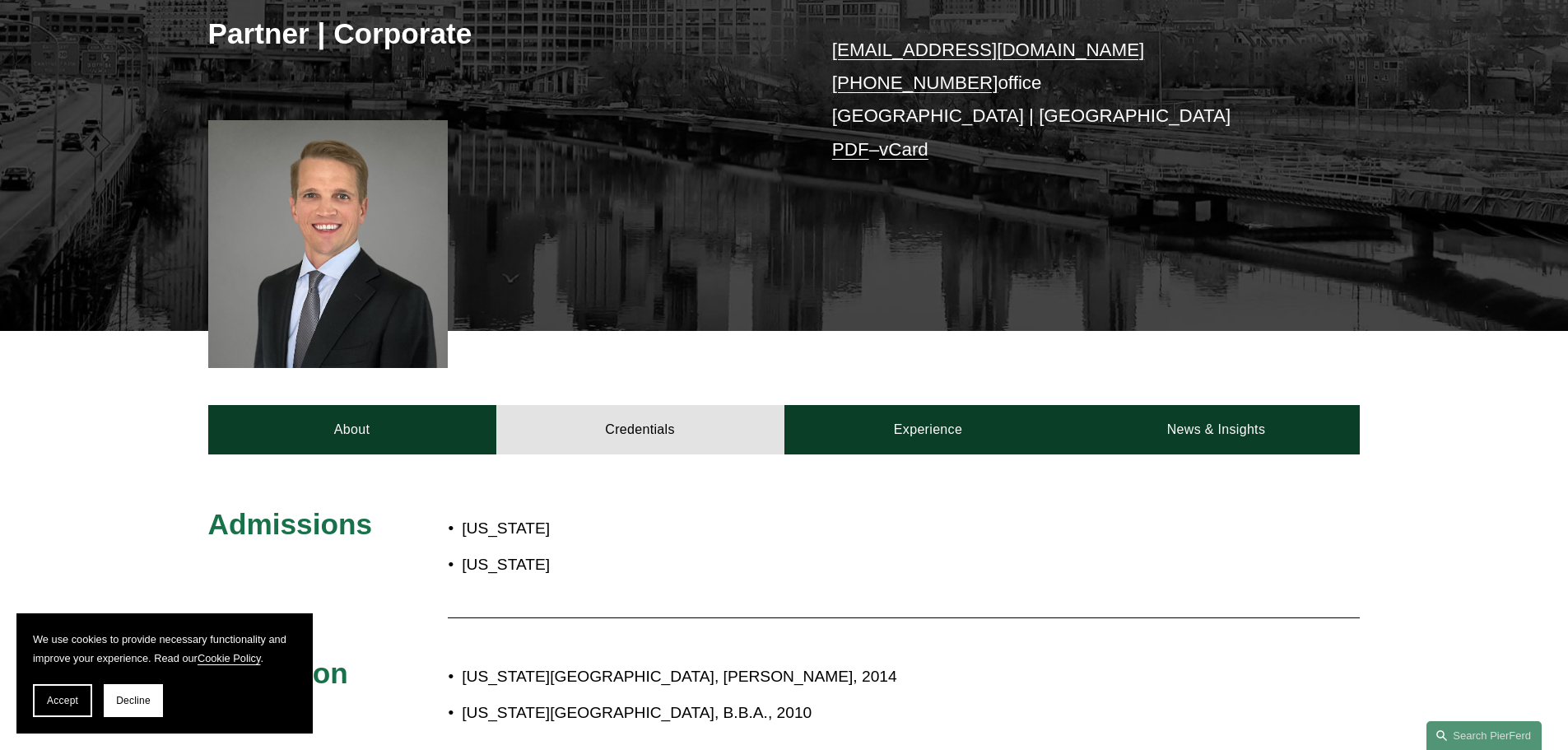
scroll to position [412, 0]
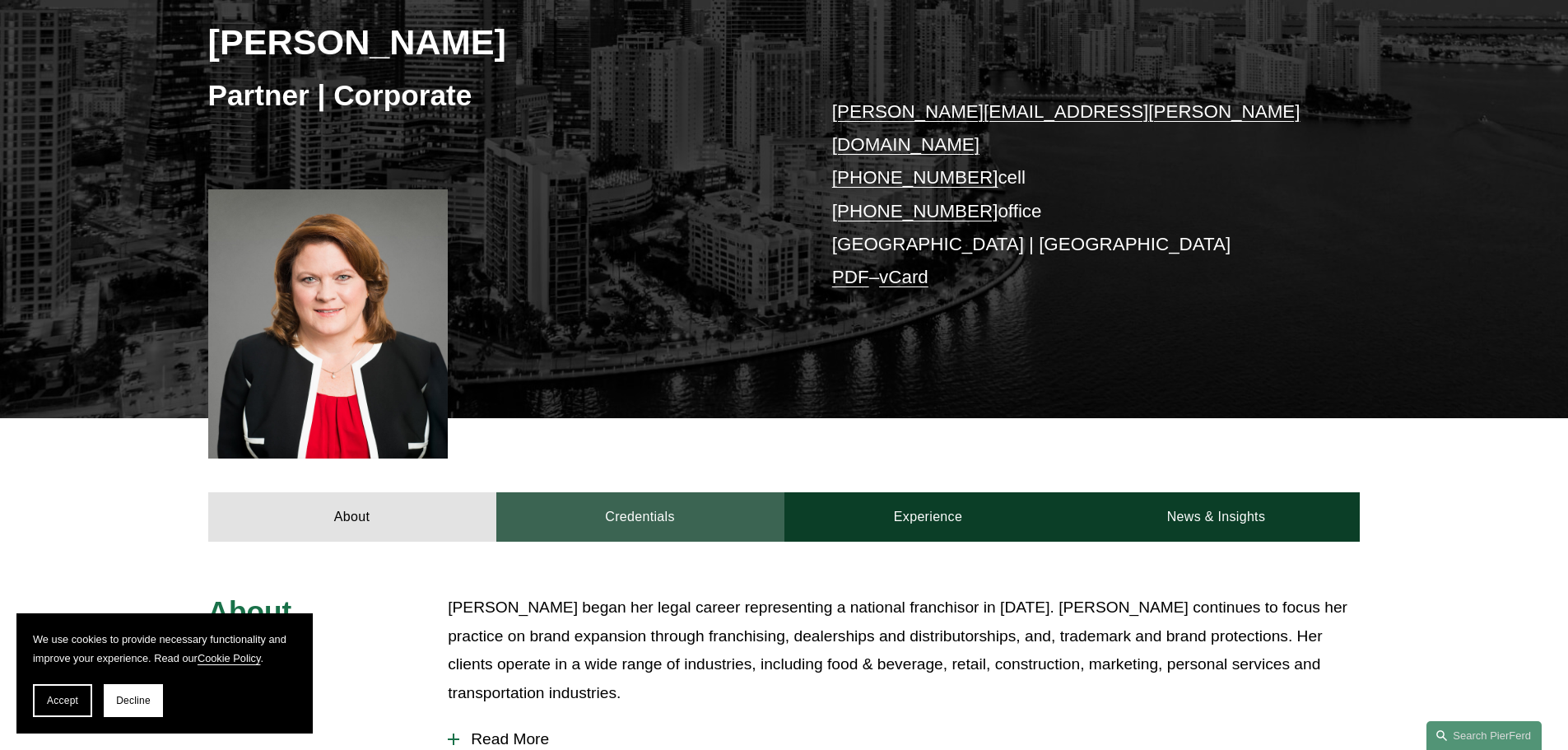
scroll to position [247, 0]
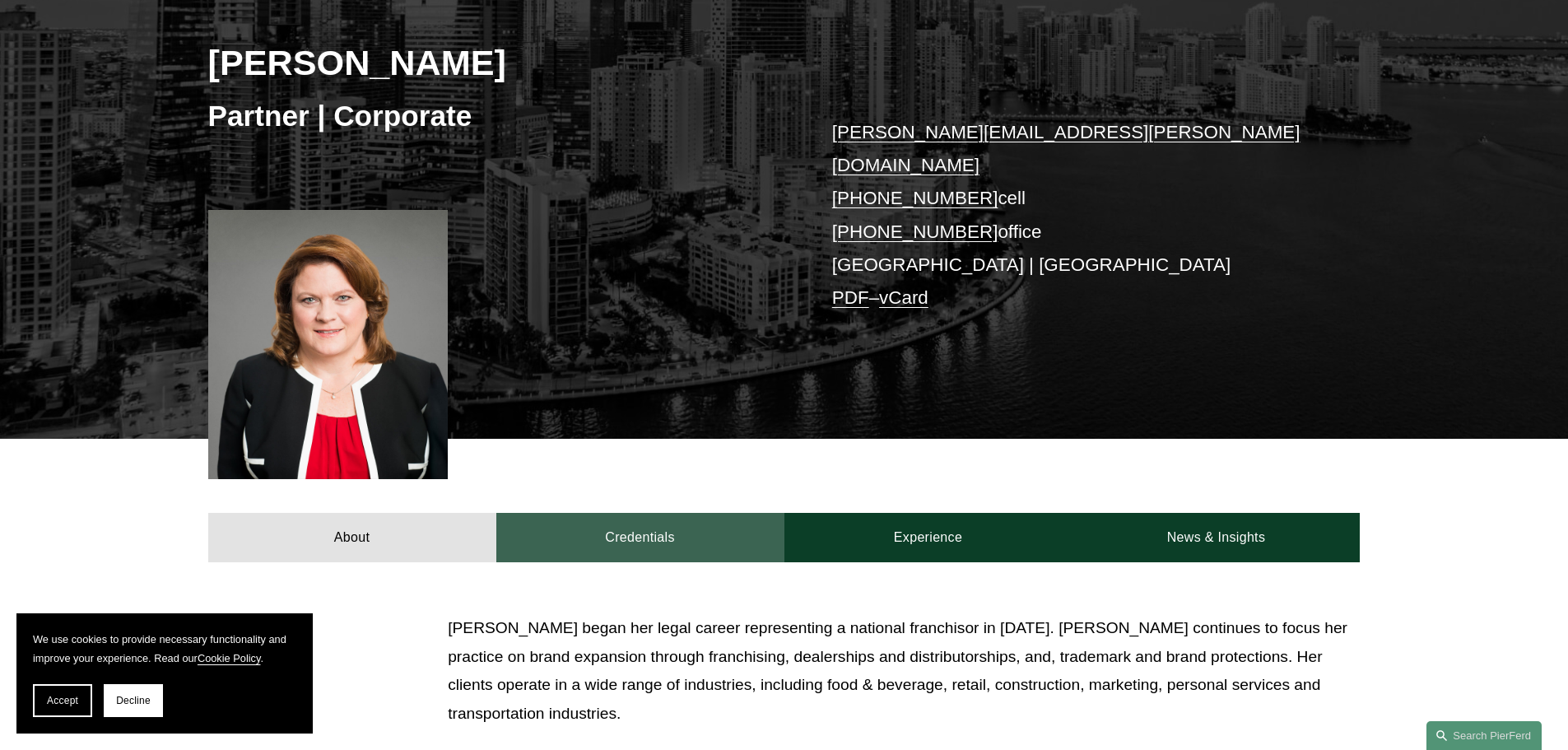
click at [628, 513] on link "Credentials" at bounding box center [641, 538] width 288 height 50
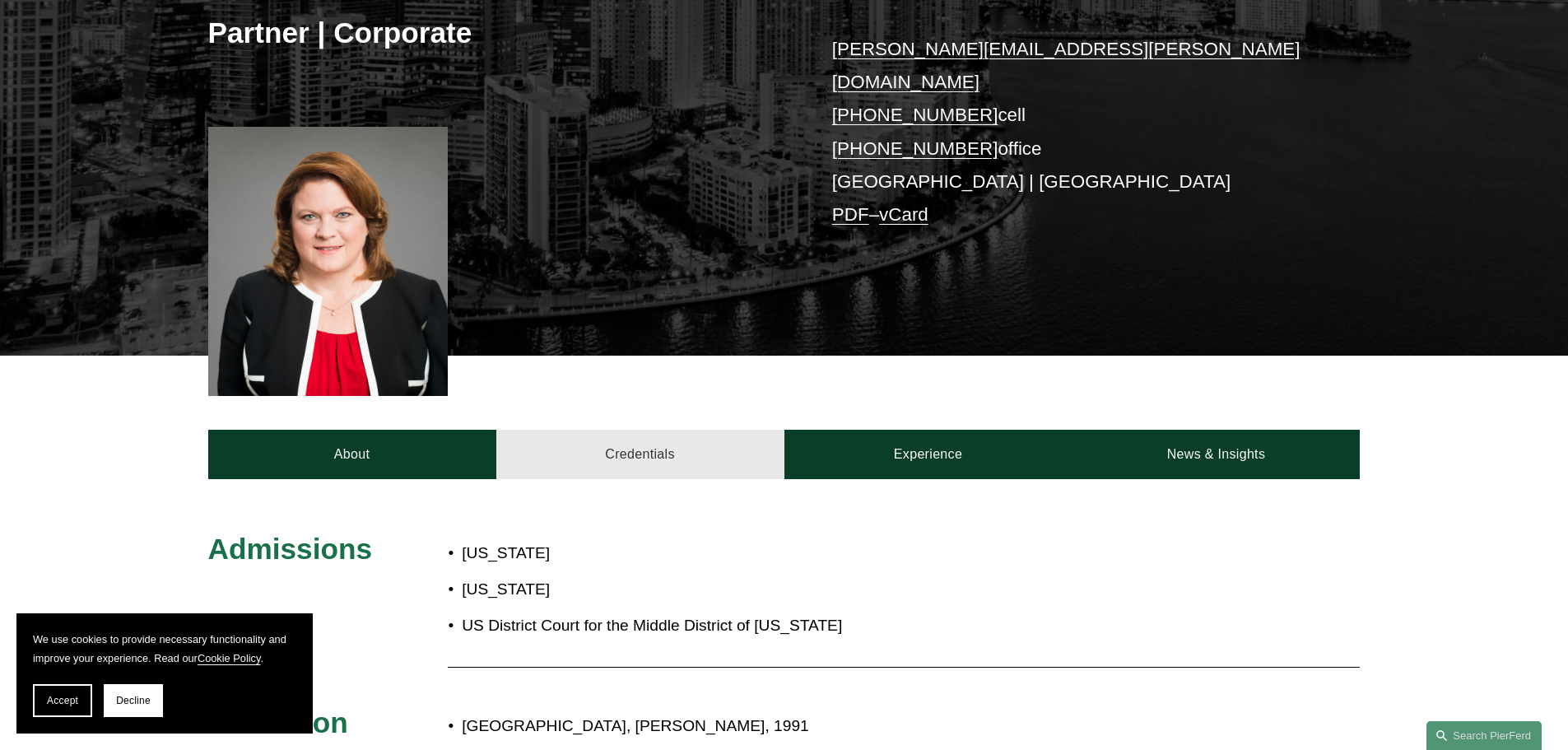
scroll to position [329, 0]
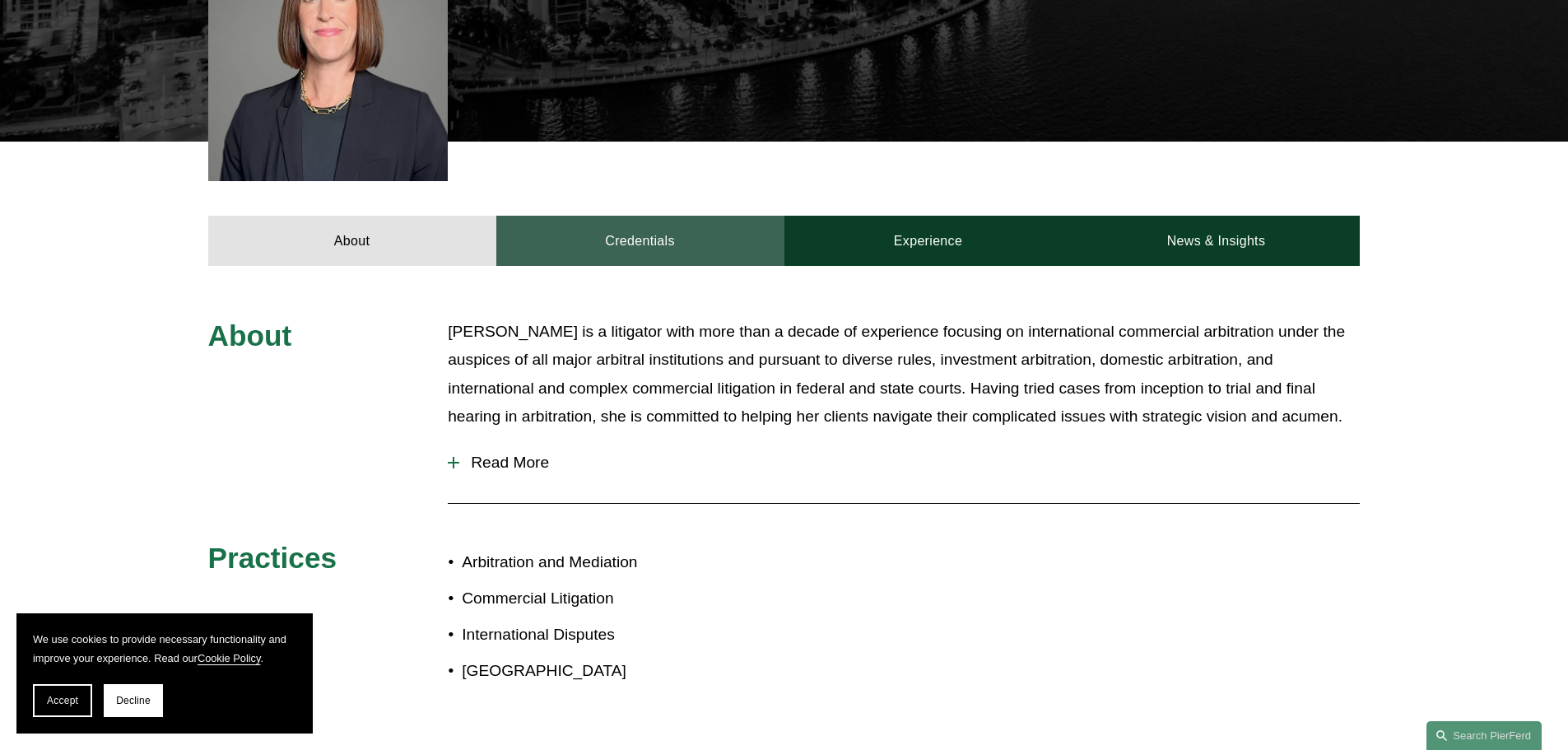
scroll to position [576, 0]
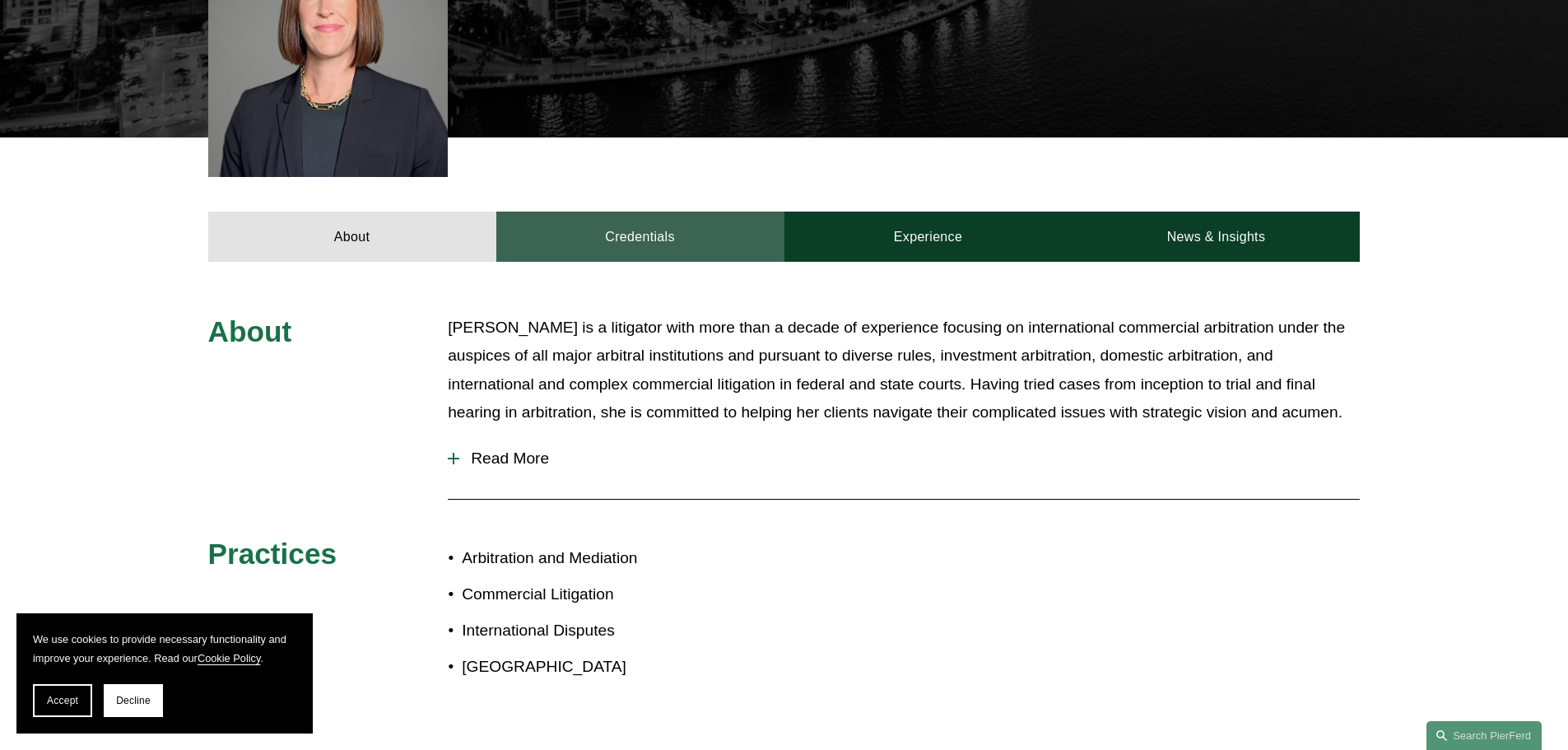
click at [625, 211] on link "Credentials" at bounding box center [641, 236] width 288 height 50
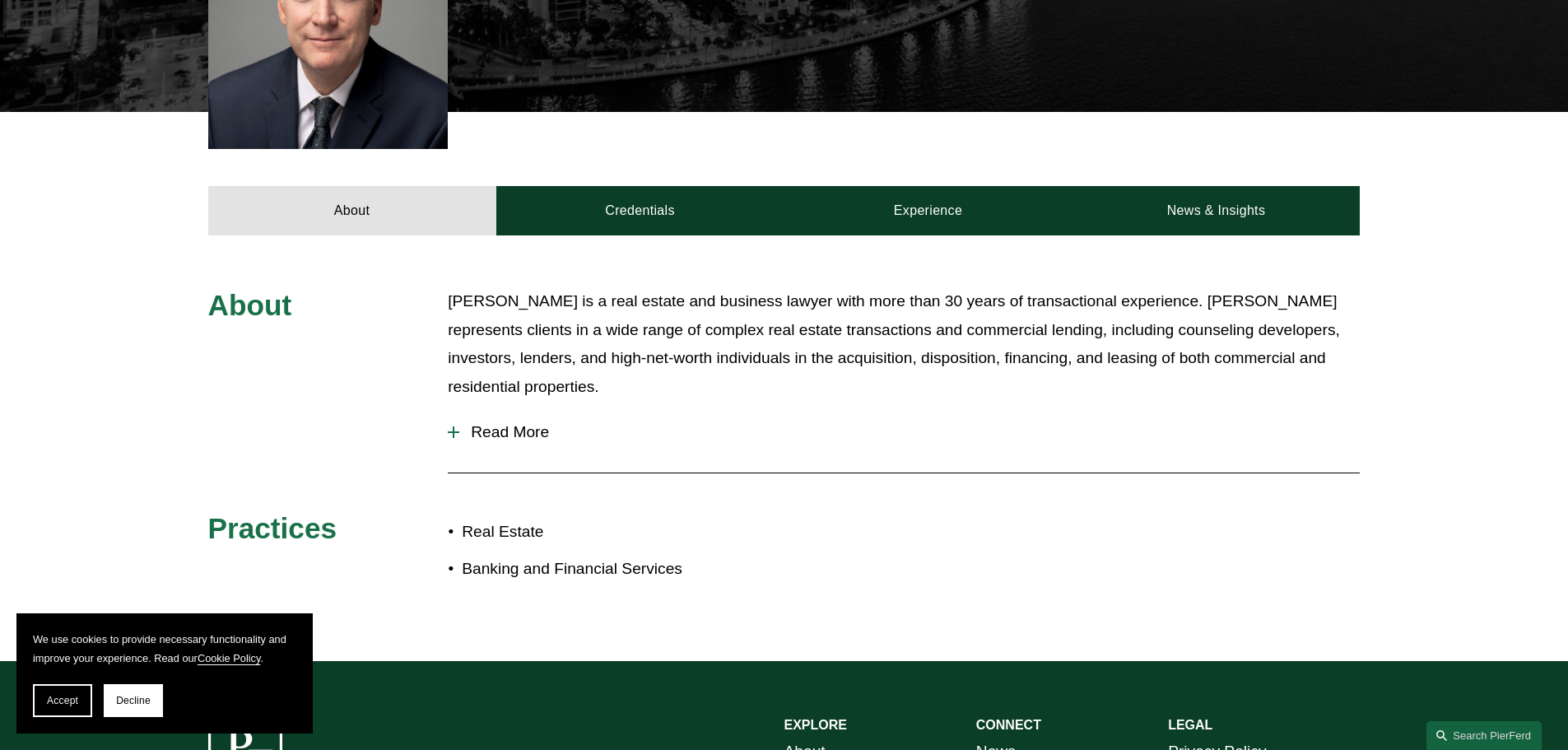
scroll to position [412, 0]
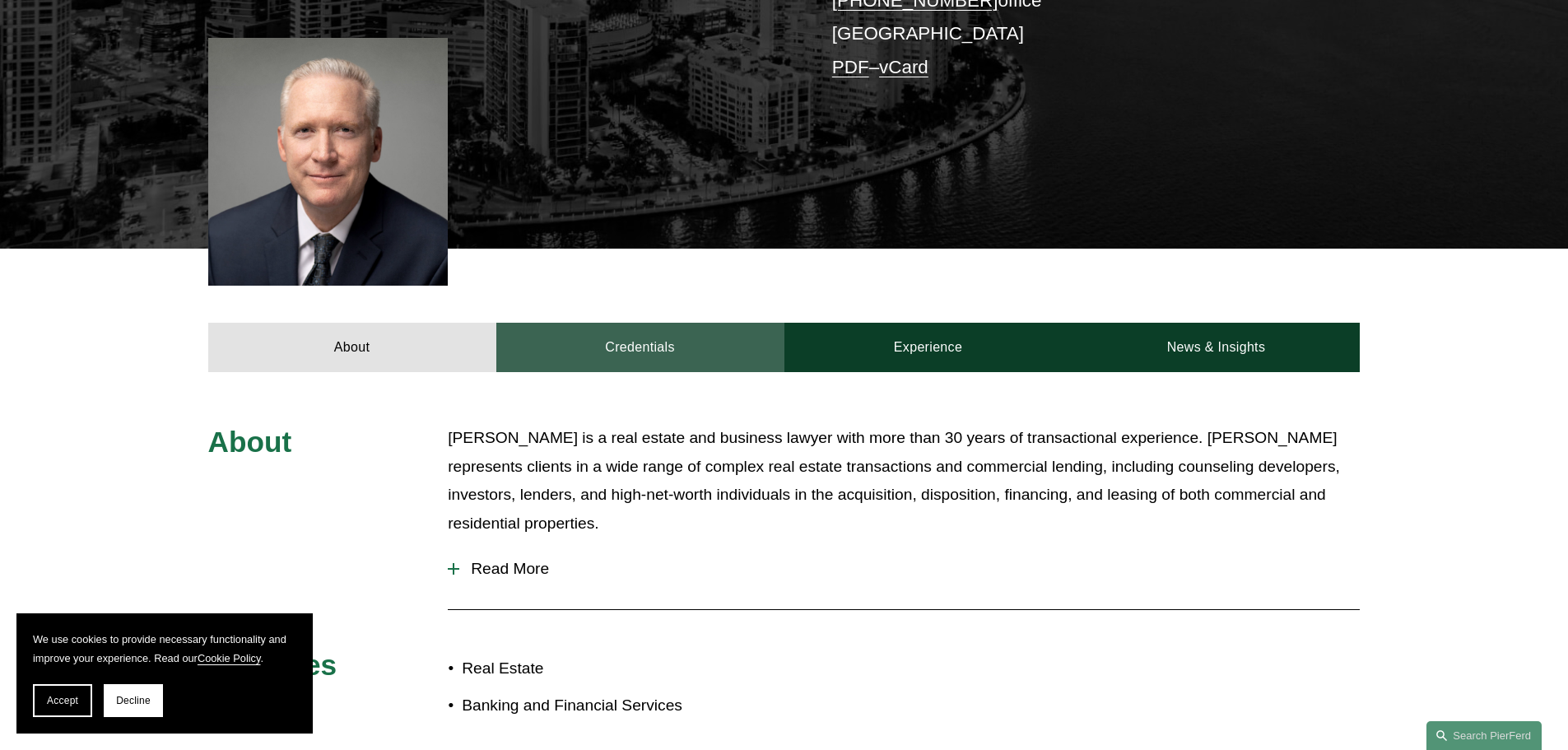
click at [627, 349] on link "Credentials" at bounding box center [641, 347] width 288 height 50
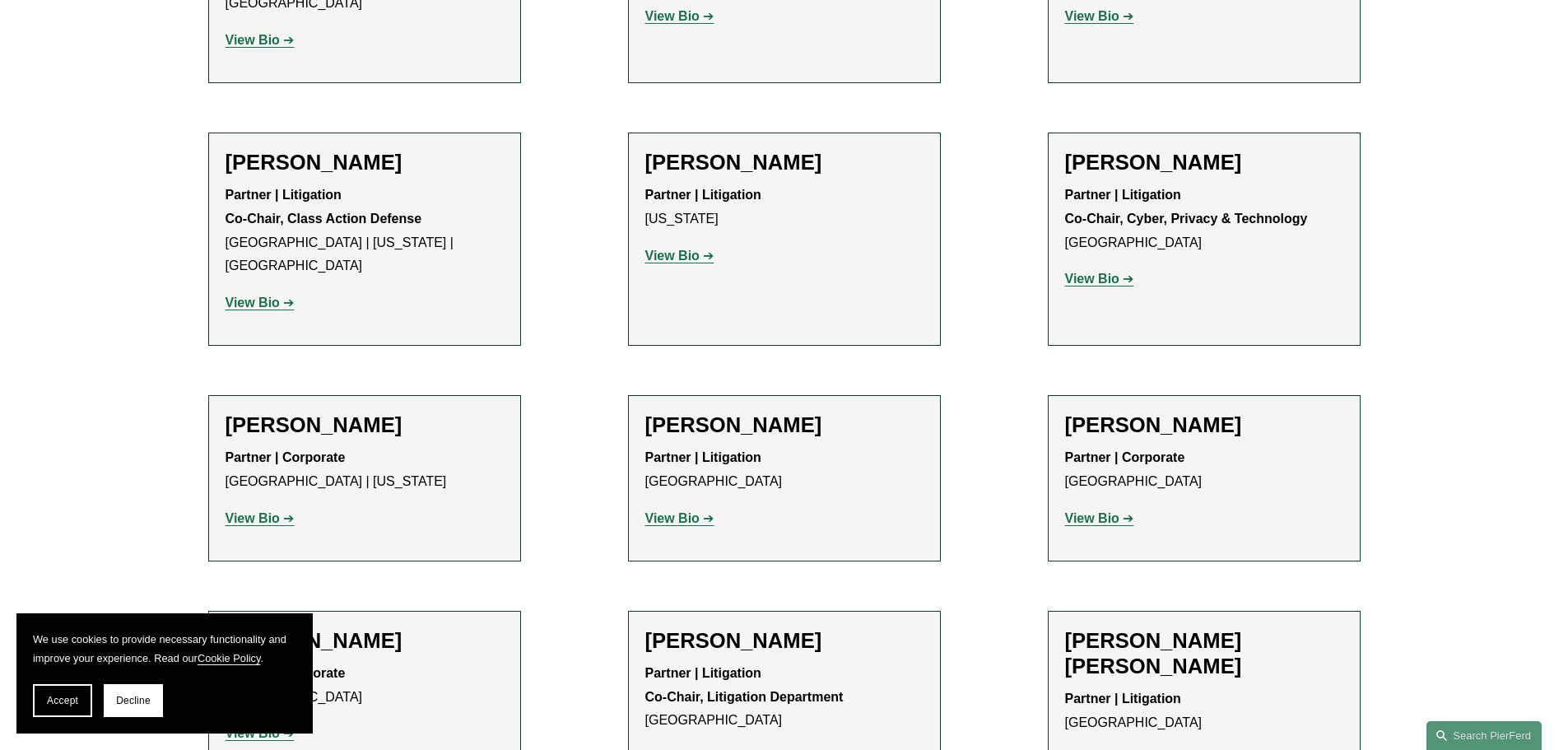
scroll to position [14241, 0]
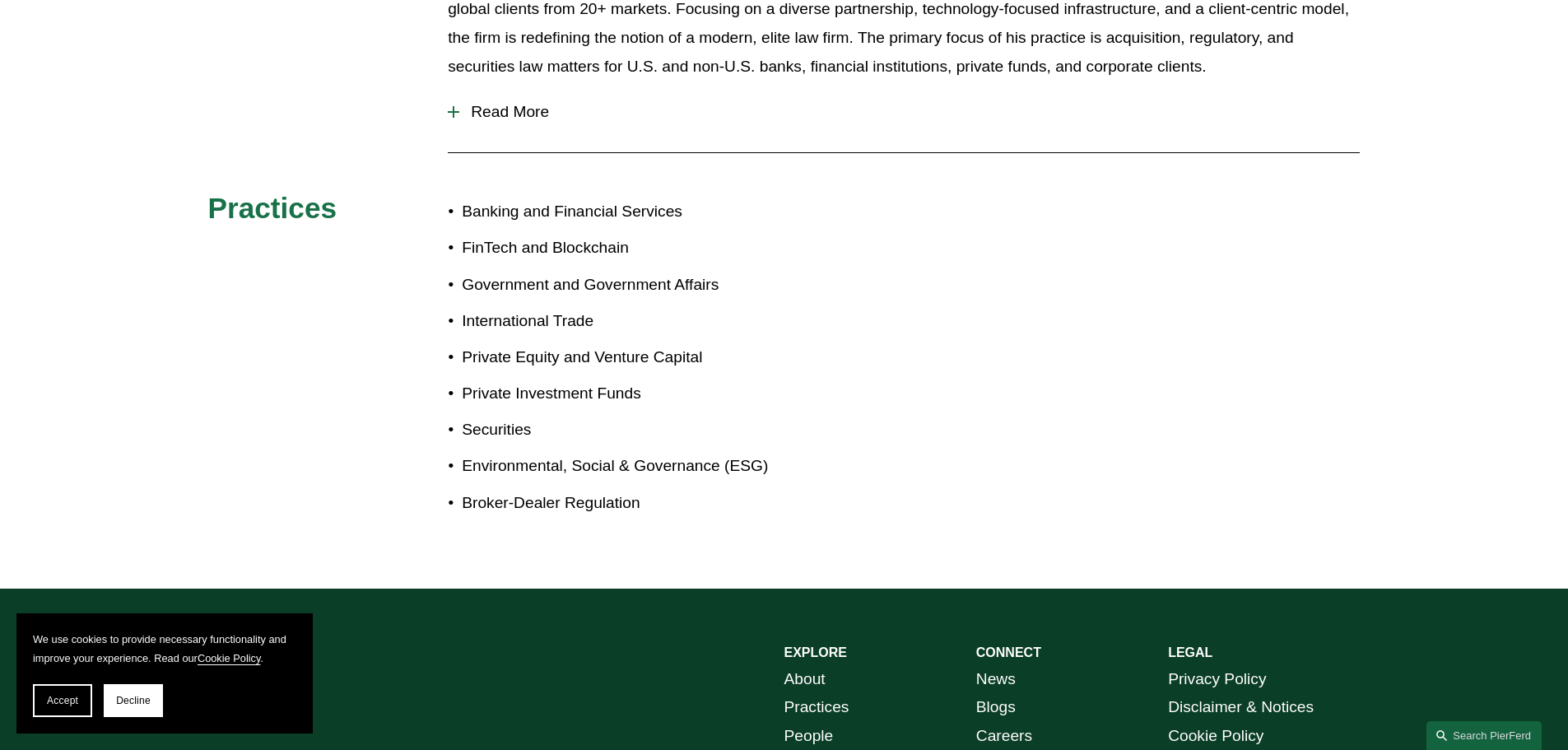
scroll to position [576, 0]
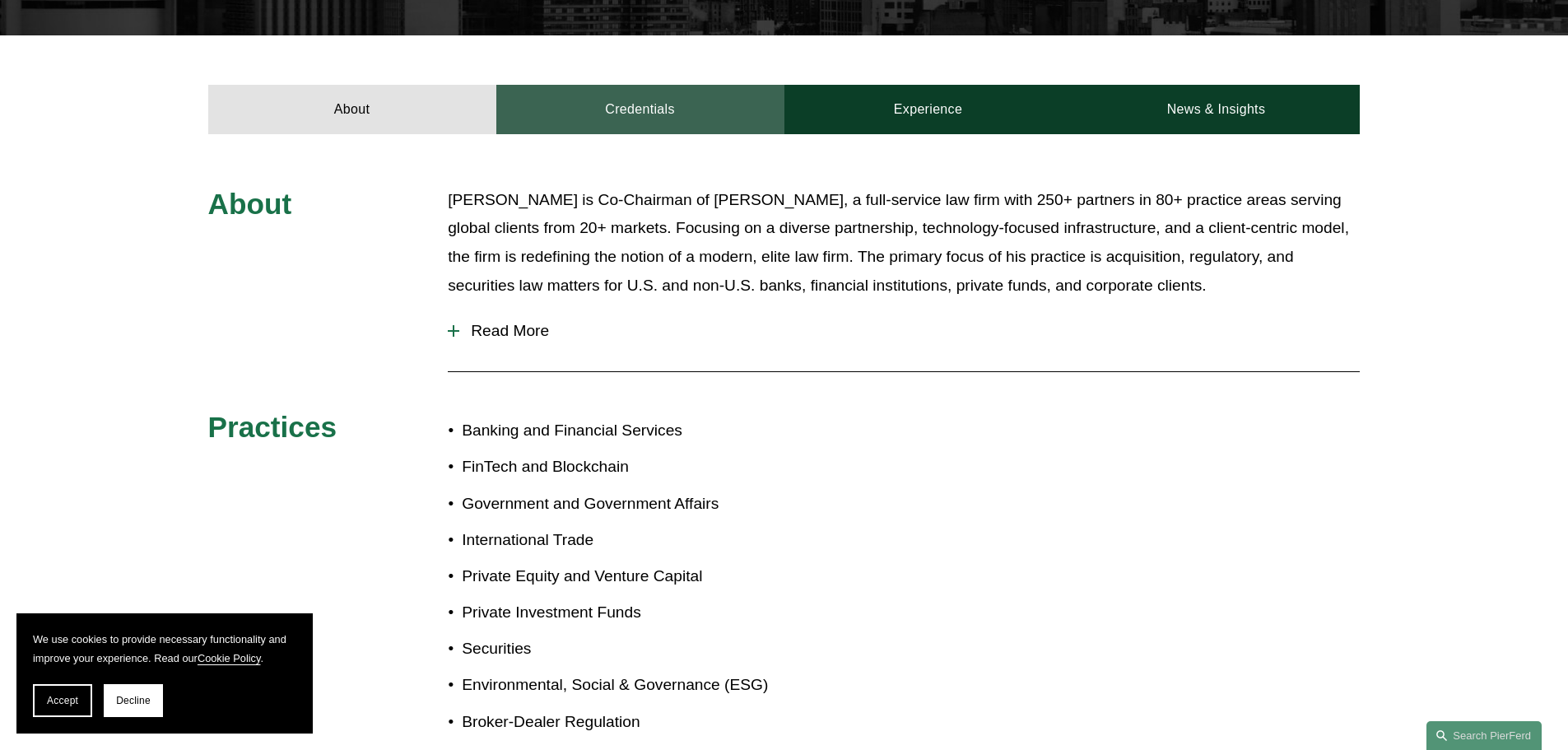
click at [627, 90] on link "Credentials" at bounding box center [641, 109] width 288 height 50
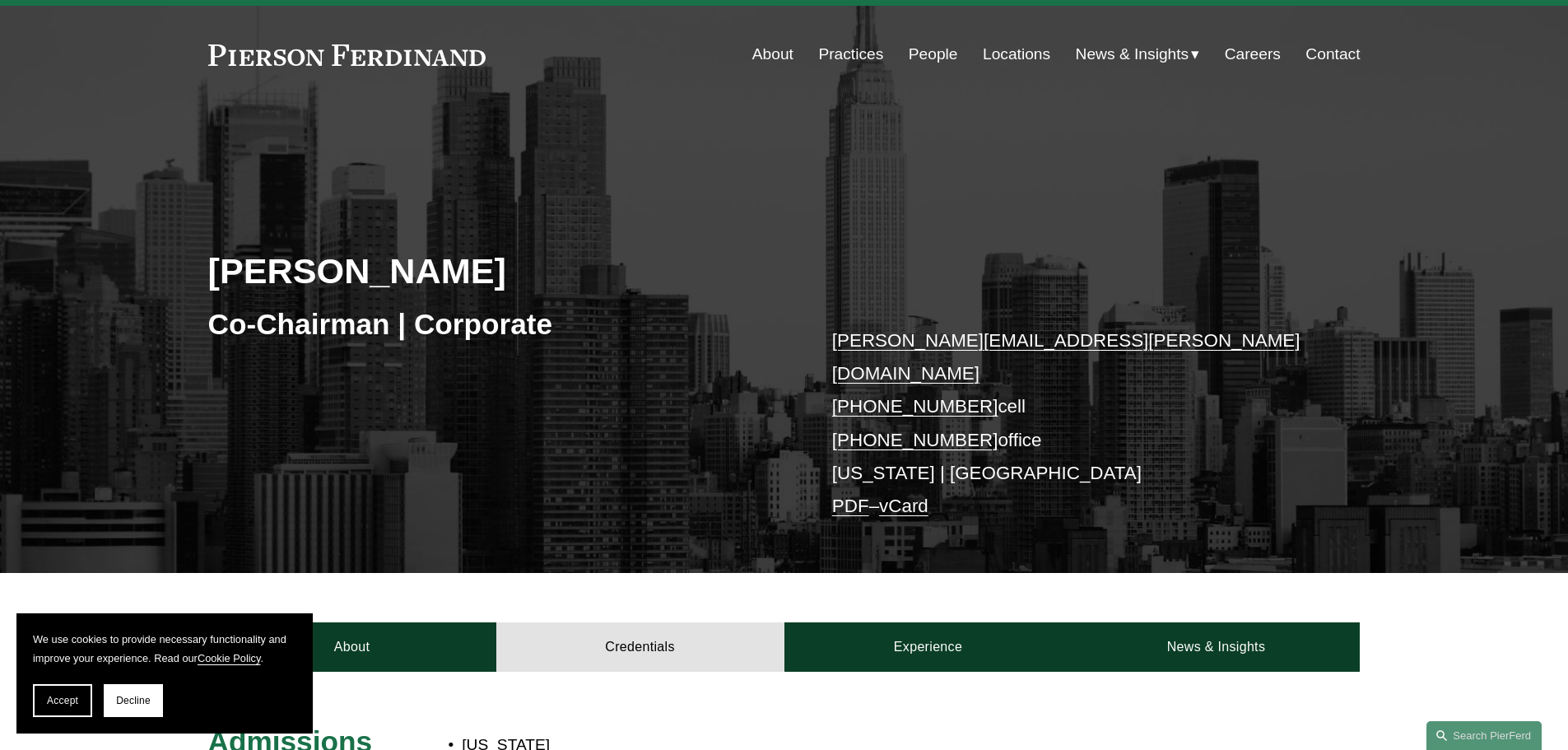
scroll to position [0, 0]
